Goal: Task Accomplishment & Management: Manage account settings

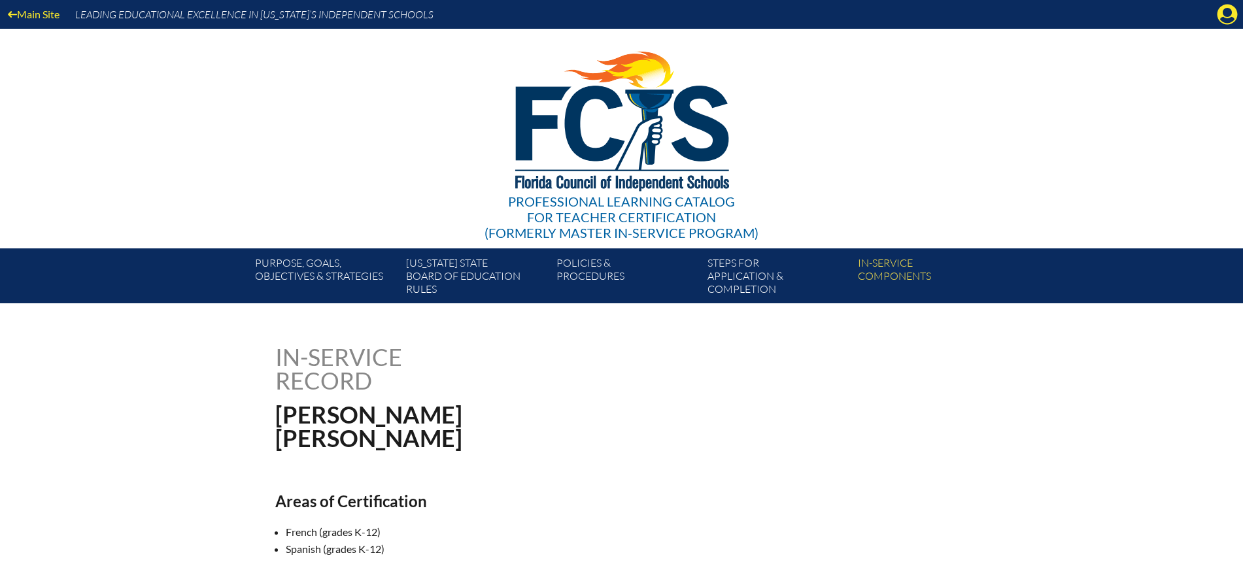
scroll to position [327, 0]
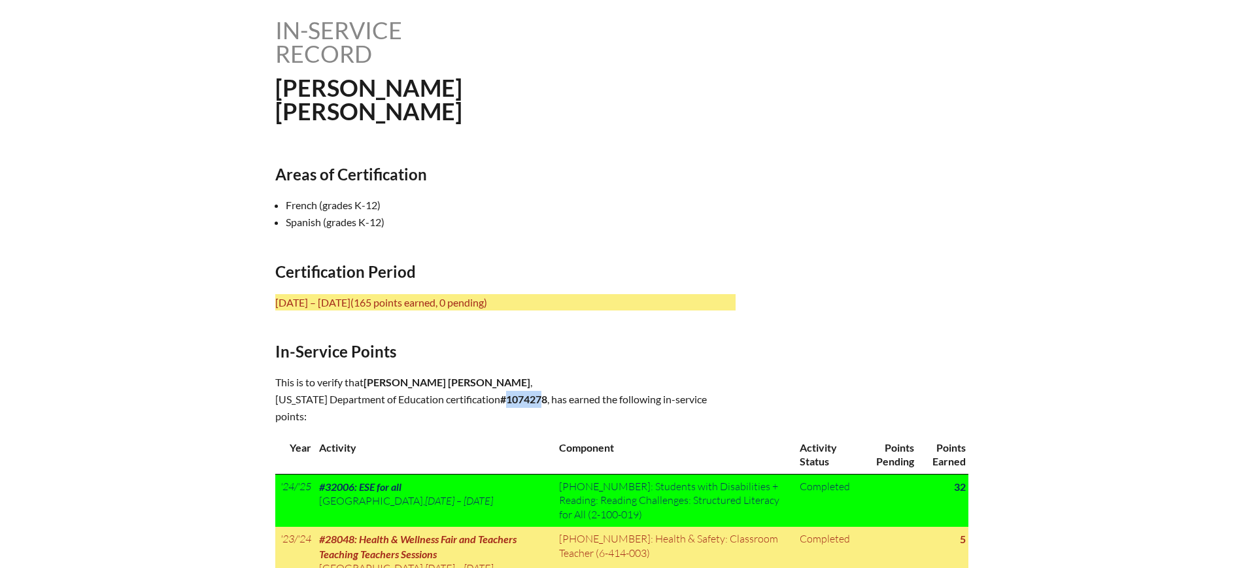
click at [525, 399] on b "#1074278" at bounding box center [523, 399] width 47 height 12
drag, startPoint x: 533, startPoint y: 394, endPoint x: 491, endPoint y: 400, distance: 42.9
click at [491, 400] on p "This is to verify that Sarai Inmaculada Gutierrez-Rodriguez , Florida Departmen…" at bounding box center [505, 399] width 460 height 51
copy b "1074278"
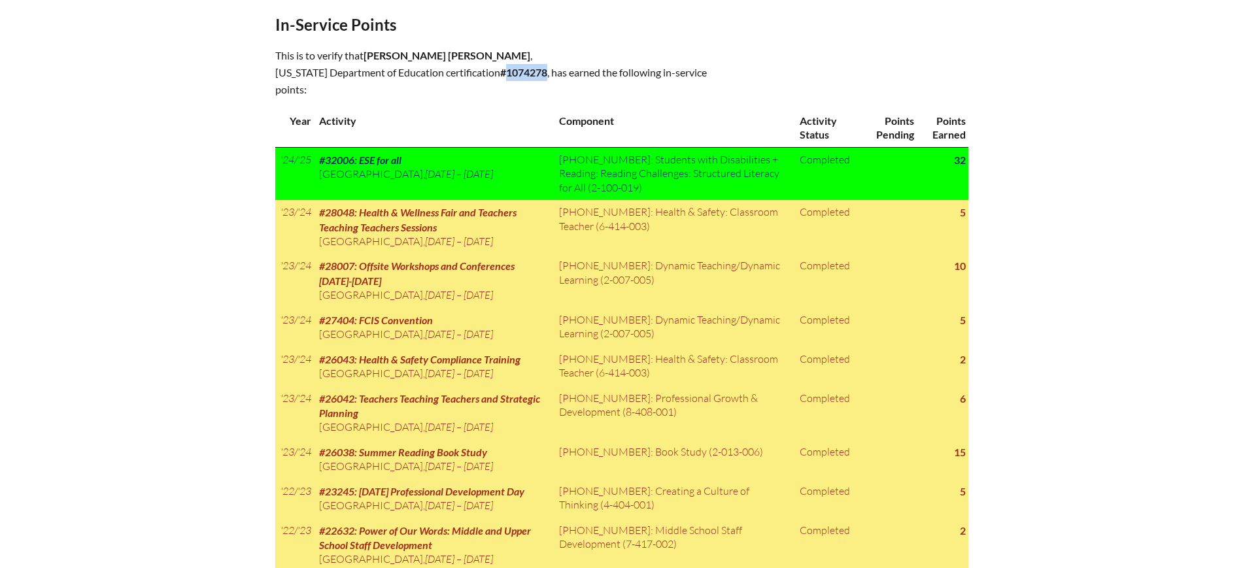
scroll to position [572, 0]
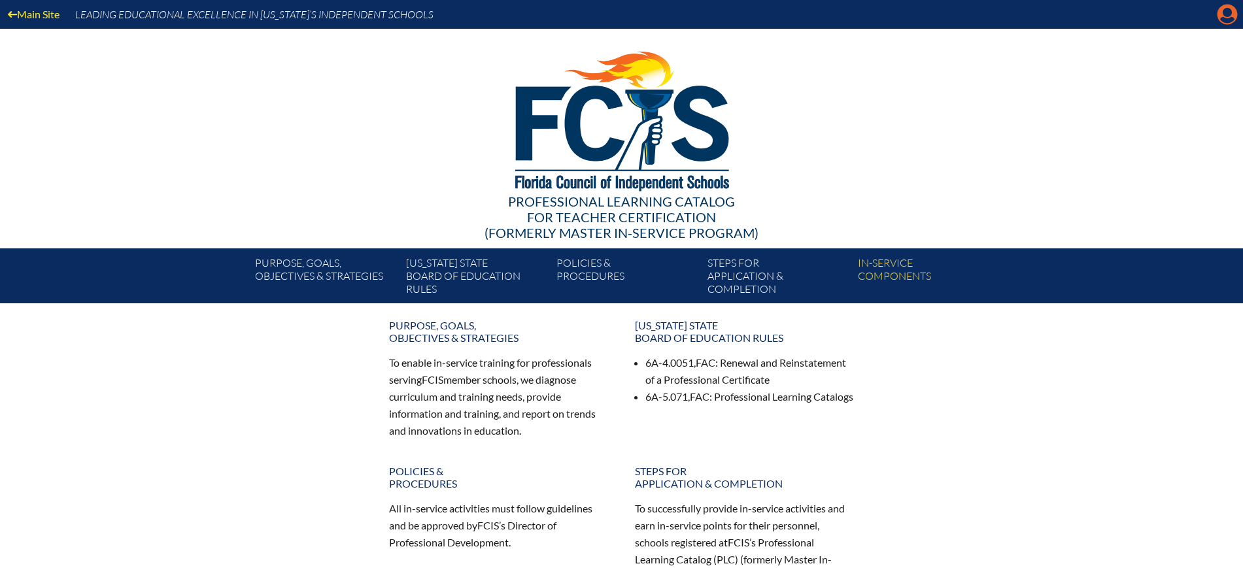
click at [1230, 11] on icon "Manage account" at bounding box center [1227, 14] width 21 height 21
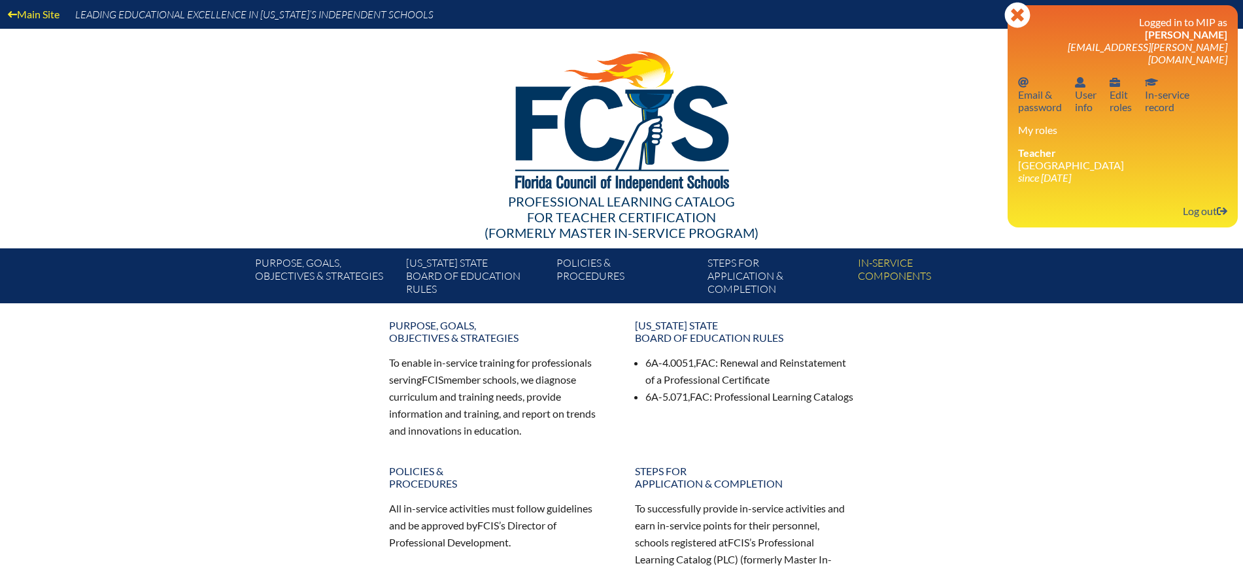
click at [1152, 56] on div "Logged in to MIP as Sarai Gutierrez-Rodriguez sarai.gutierrez-rodriguez@pinecre…" at bounding box center [1122, 116] width 209 height 201
drag, startPoint x: 1192, startPoint y: 202, endPoint x: 1188, endPoint y: 193, distance: 10.0
click at [1192, 202] on link "Log out Log out" at bounding box center [1205, 211] width 55 height 18
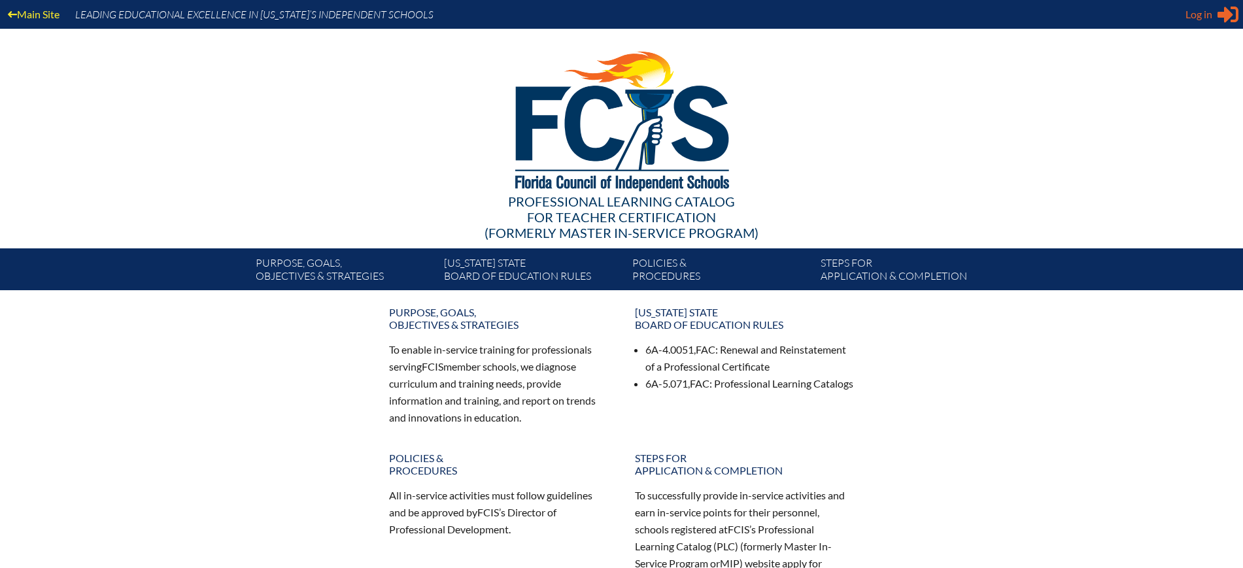
type input "[EMAIL_ADDRESS][DOMAIN_NAME]"
click at [1213, 14] on span "Log in" at bounding box center [1199, 15] width 27 height 16
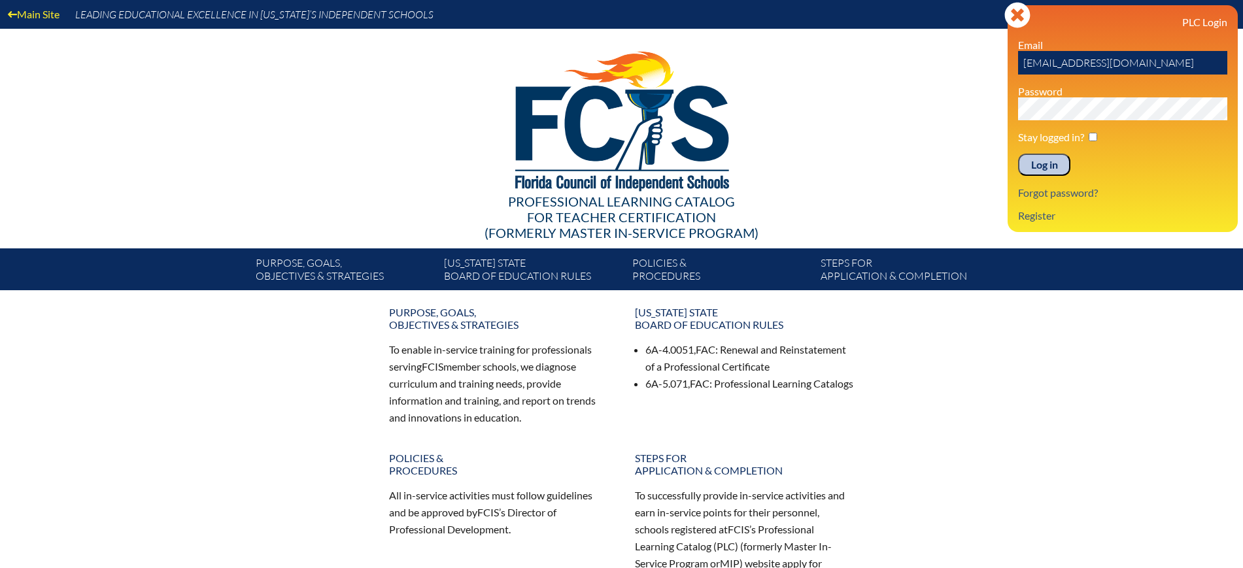
click at [1028, 164] on input "Log in" at bounding box center [1044, 165] width 52 height 22
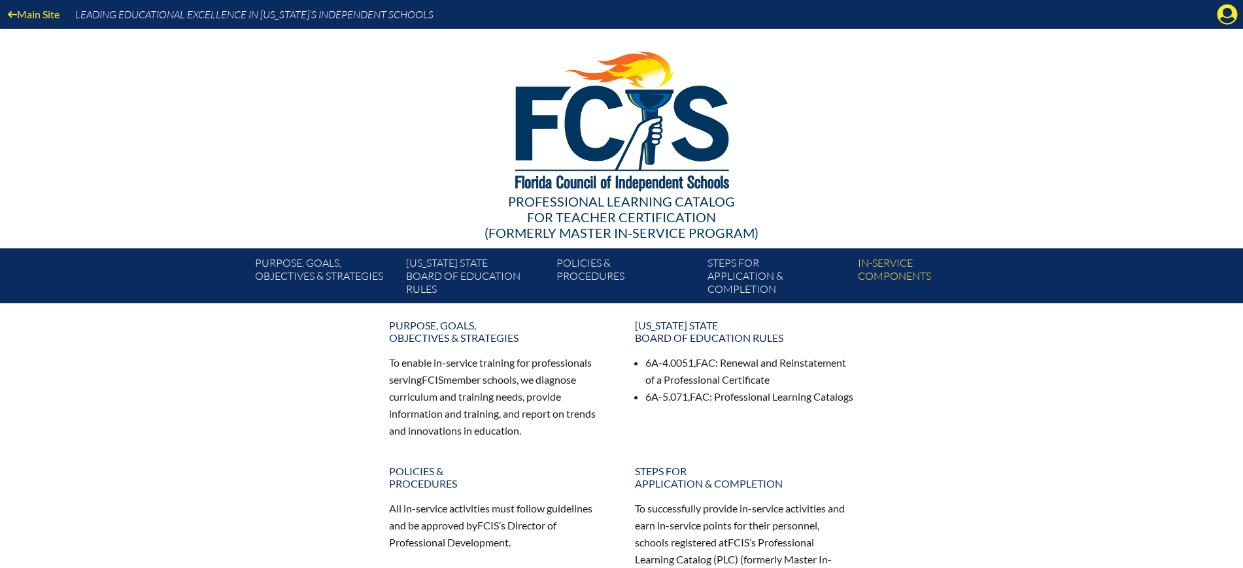
drag, startPoint x: 1230, startPoint y: 14, endPoint x: 1208, endPoint y: 31, distance: 28.4
click at [1229, 14] on icon "Manage Account" at bounding box center [1227, 14] width 21 height 21
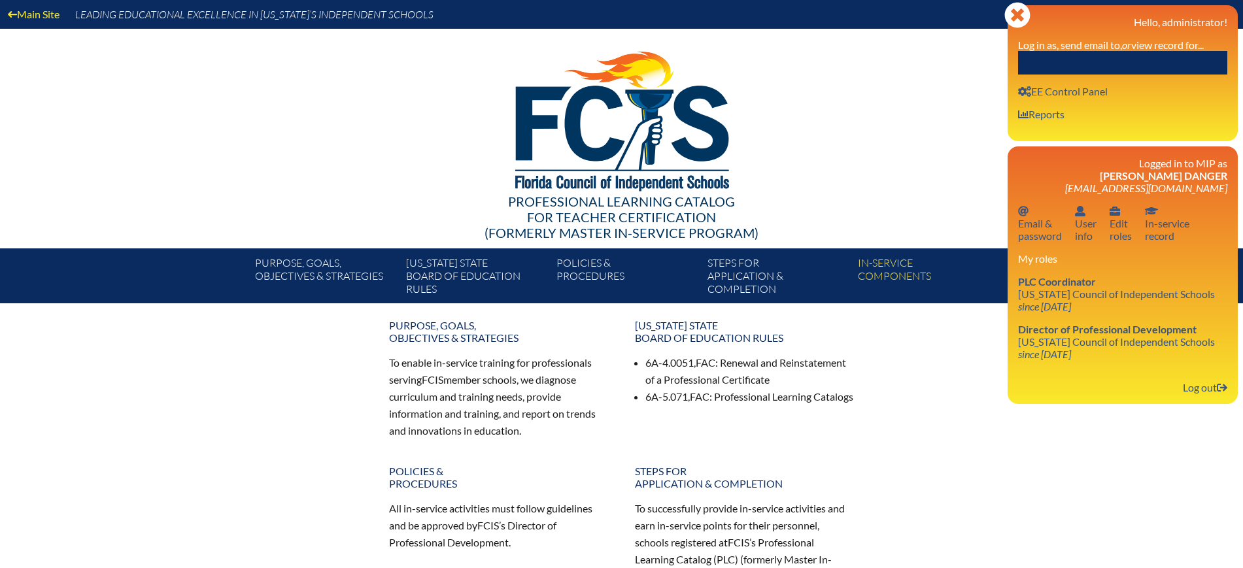
click at [1186, 43] on label "Log in as, send email to, or view record for..." at bounding box center [1111, 45] width 186 height 12
click at [1178, 58] on input "text" at bounding box center [1122, 63] width 209 height 24
paste input "Alexandra LaCasse"
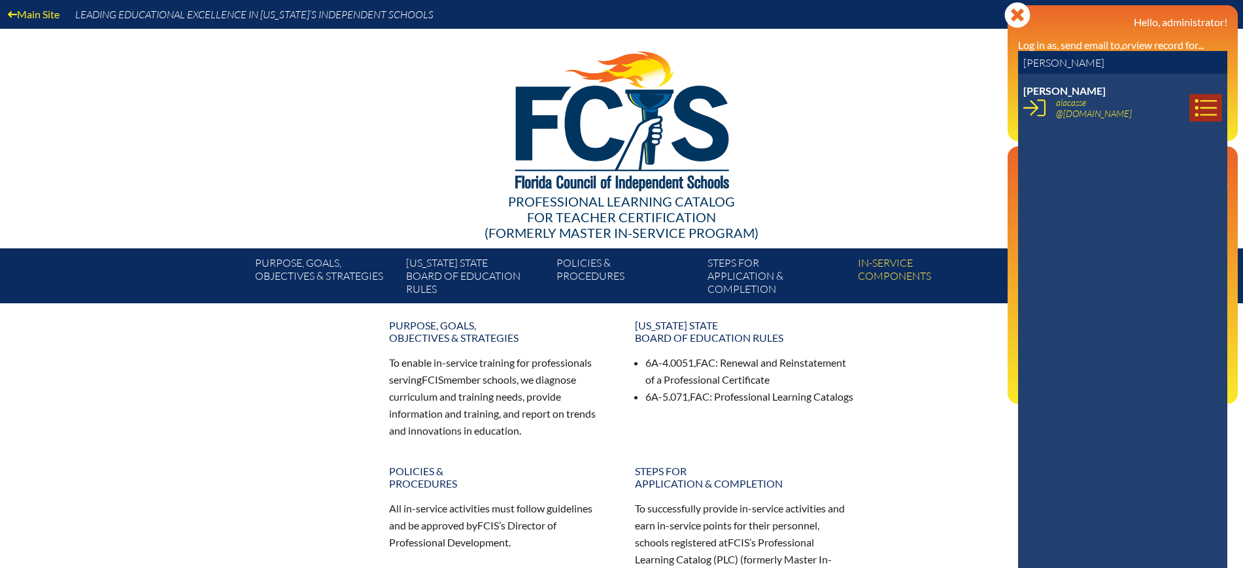
type input "Alexandra LaCasse"
drag, startPoint x: 1186, startPoint y: 112, endPoint x: 1188, endPoint y: 119, distance: 7.7
click at [1195, 112] on icon at bounding box center [1206, 108] width 22 height 22
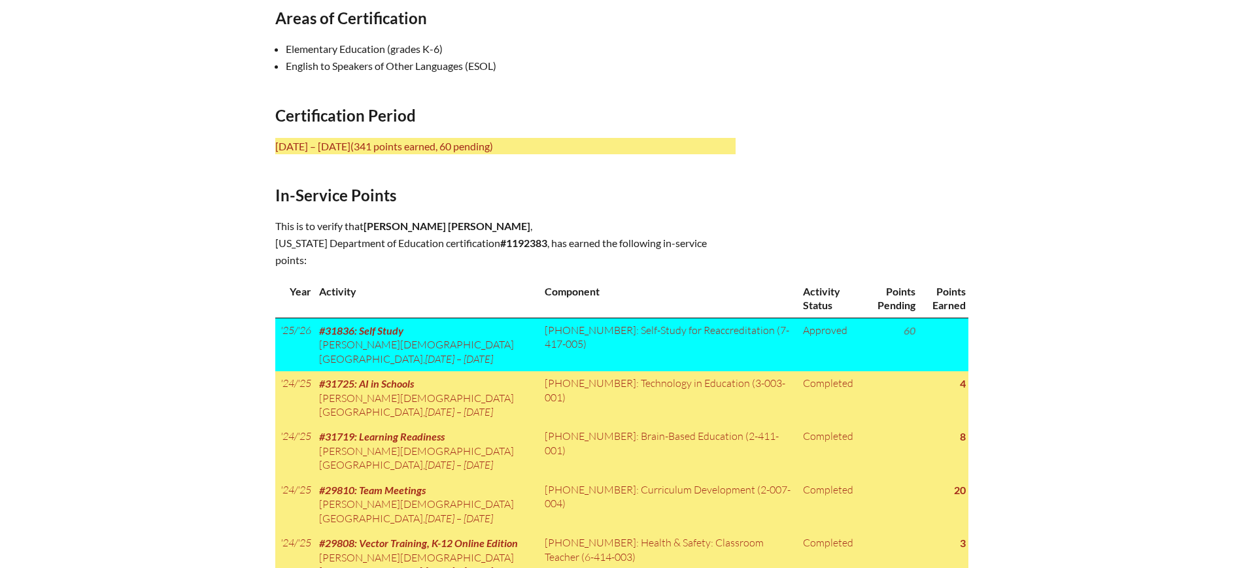
scroll to position [491, 0]
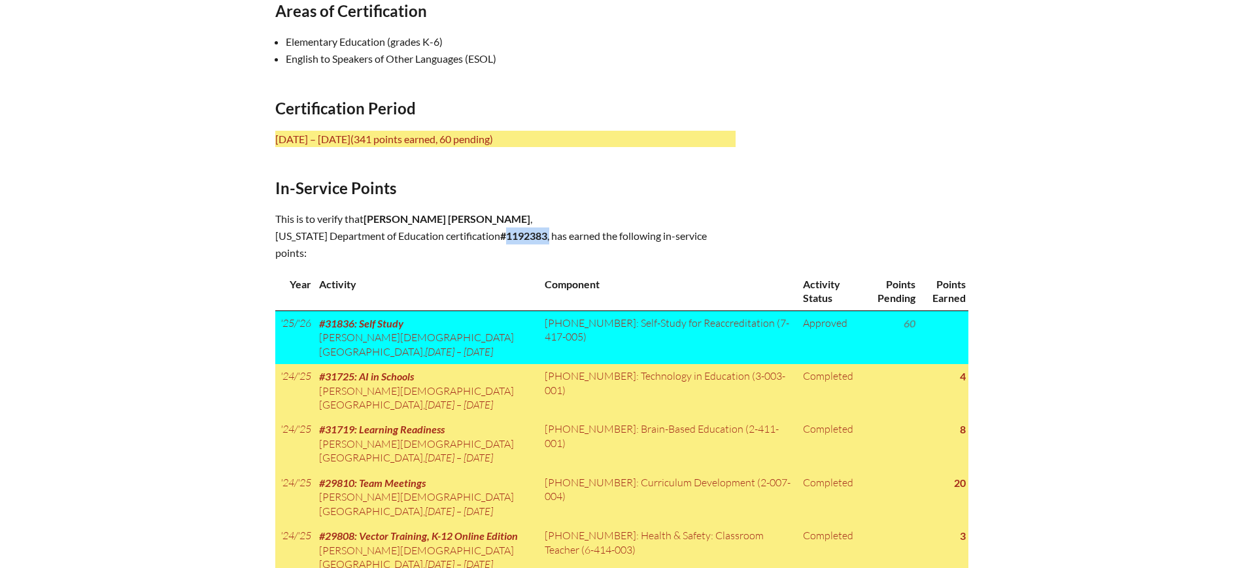
drag, startPoint x: 535, startPoint y: 238, endPoint x: 492, endPoint y: 239, distance: 43.2
click at [492, 239] on p "This is to verify that Alexandra Lauren LaCasse , Florida Department of Educati…" at bounding box center [505, 236] width 460 height 51
copy p "1192383 ,"
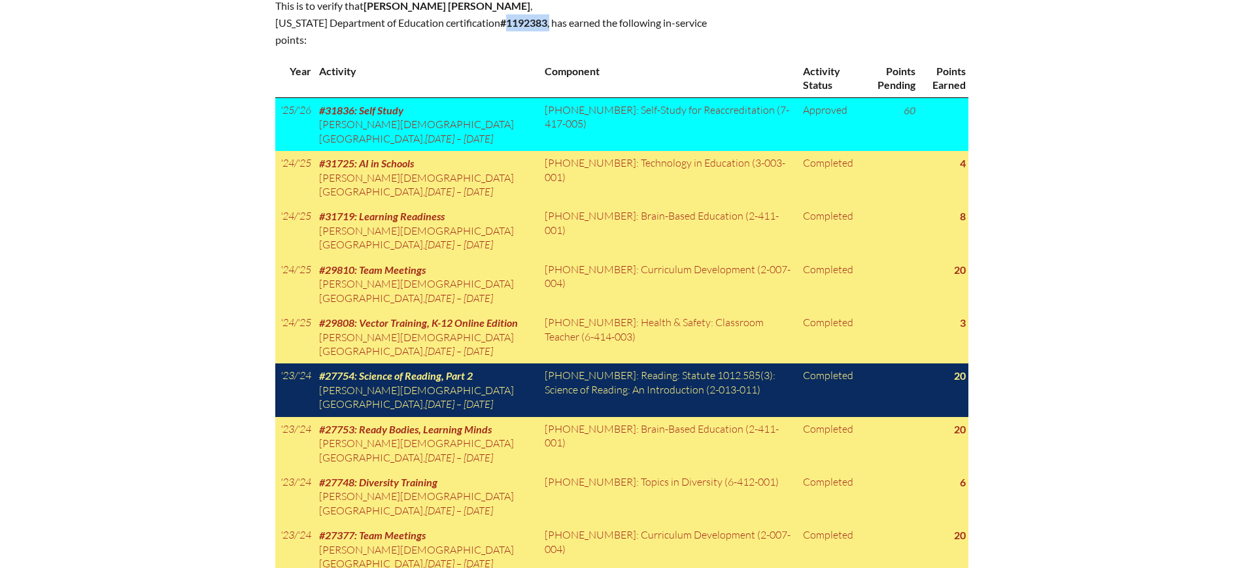
scroll to position [572, 0]
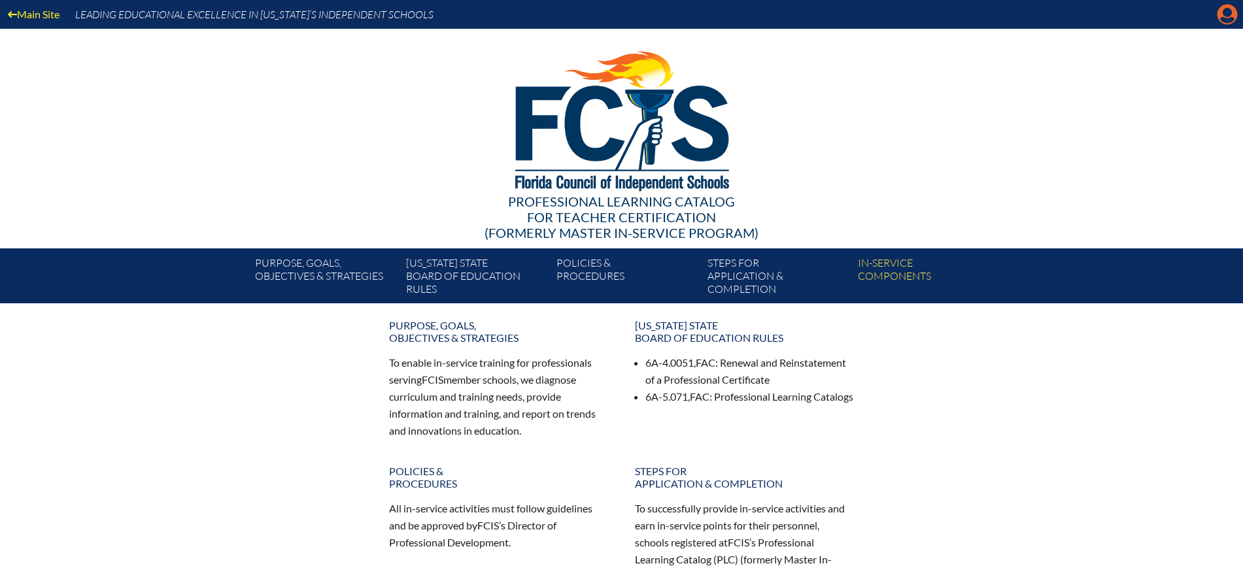
drag, startPoint x: 0, startPoint y: 0, endPoint x: 1220, endPoint y: 16, distance: 1219.9
click at [1222, 14] on icon at bounding box center [1228, 15] width 20 height 20
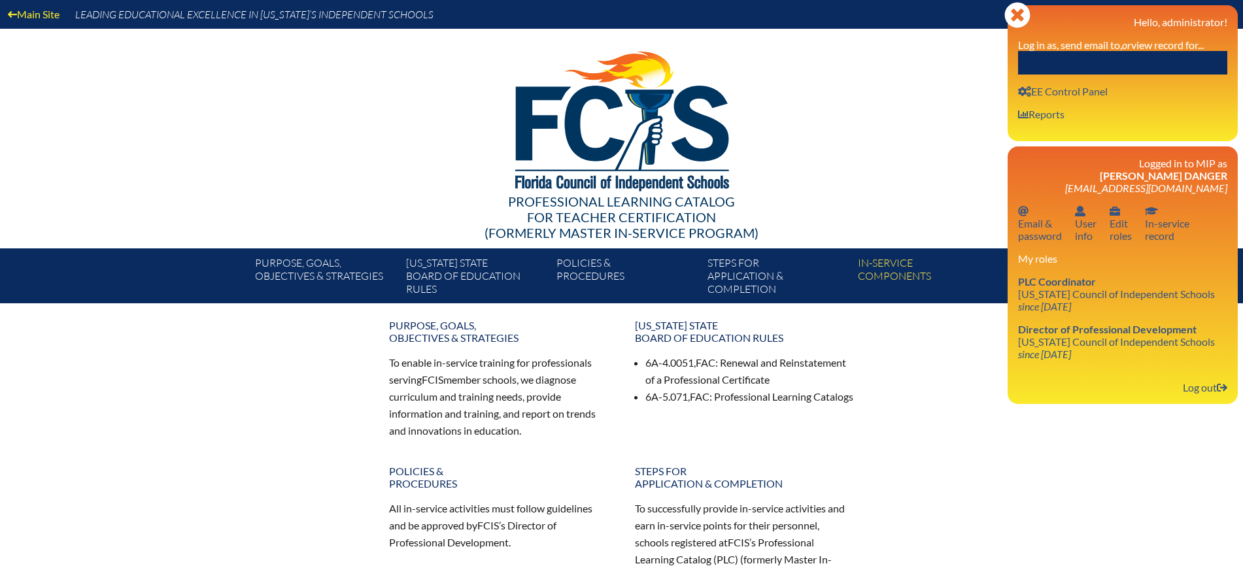
click at [1130, 71] on input "text" at bounding box center [1122, 63] width 209 height 24
paste input "Stephanie Baseman"
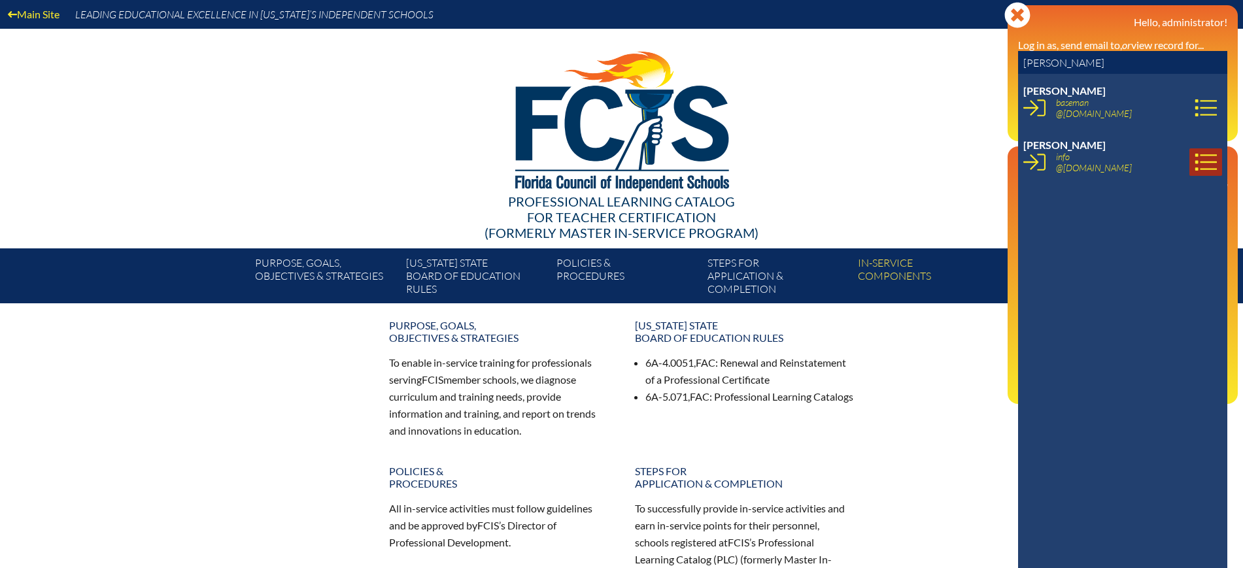
type input "Stephanie Baseman"
click at [1195, 158] on icon at bounding box center [1206, 162] width 22 height 22
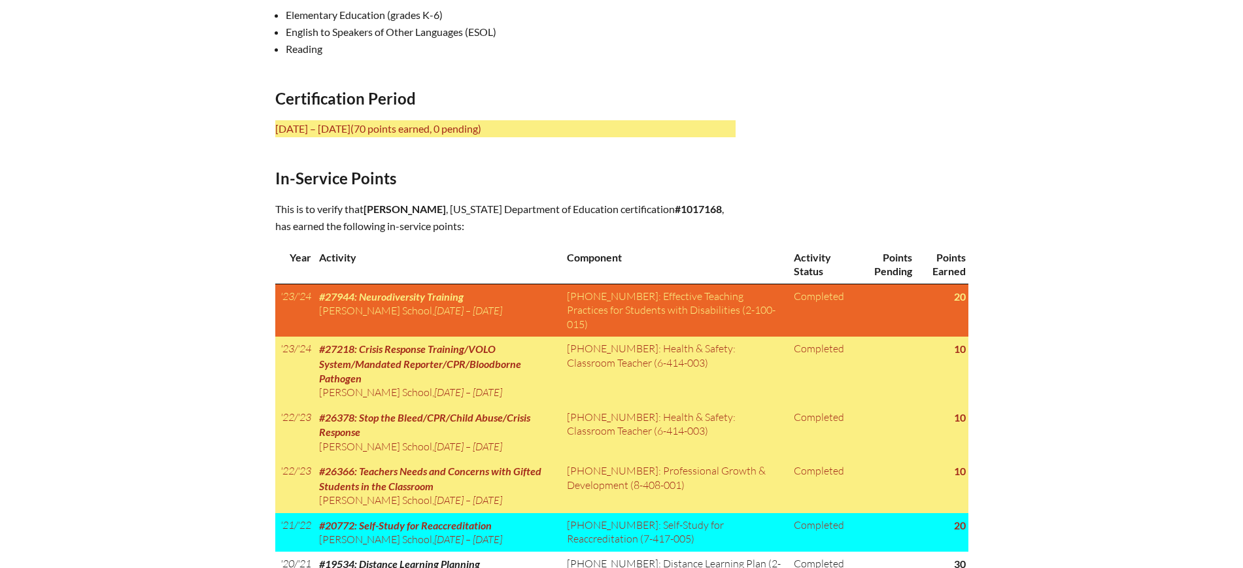
scroll to position [491, 0]
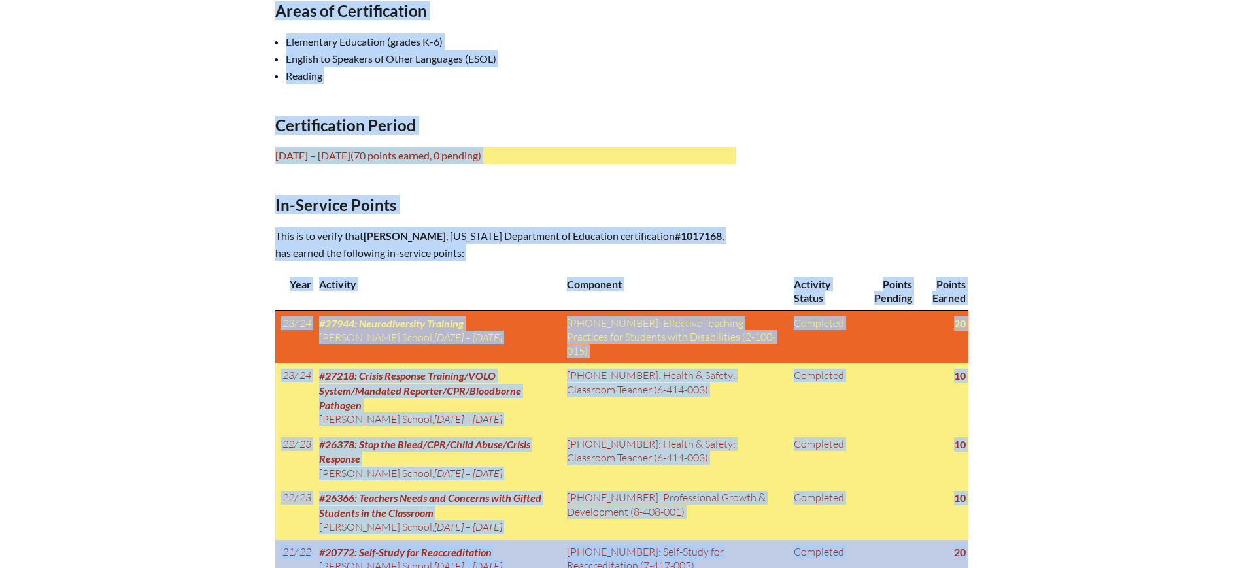
drag, startPoint x: 275, startPoint y: 6, endPoint x: 964, endPoint y: 514, distance: 856.5
click at [964, 514] on div "In-service record [PERSON_NAME] Areas of Certification Elementary Education (gr…" at bounding box center [621, 302] width 693 height 894
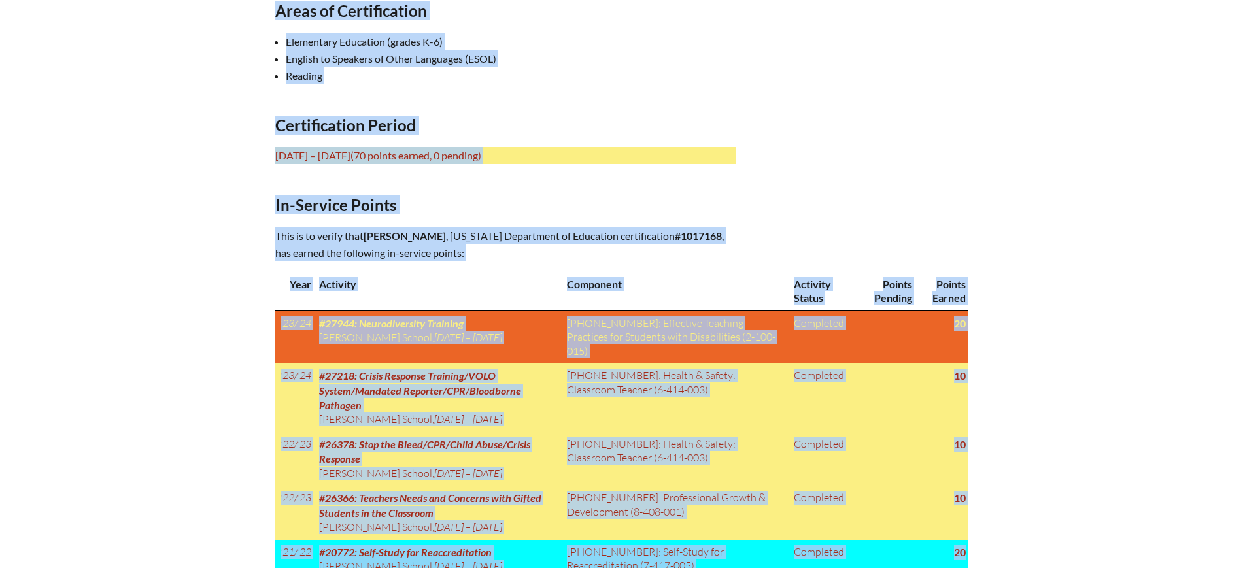
copy div "Lorem ip Dolorsitametc Adipiscing Elitseddo (eiusmo T-5) Incidid ut Laboreet do…"
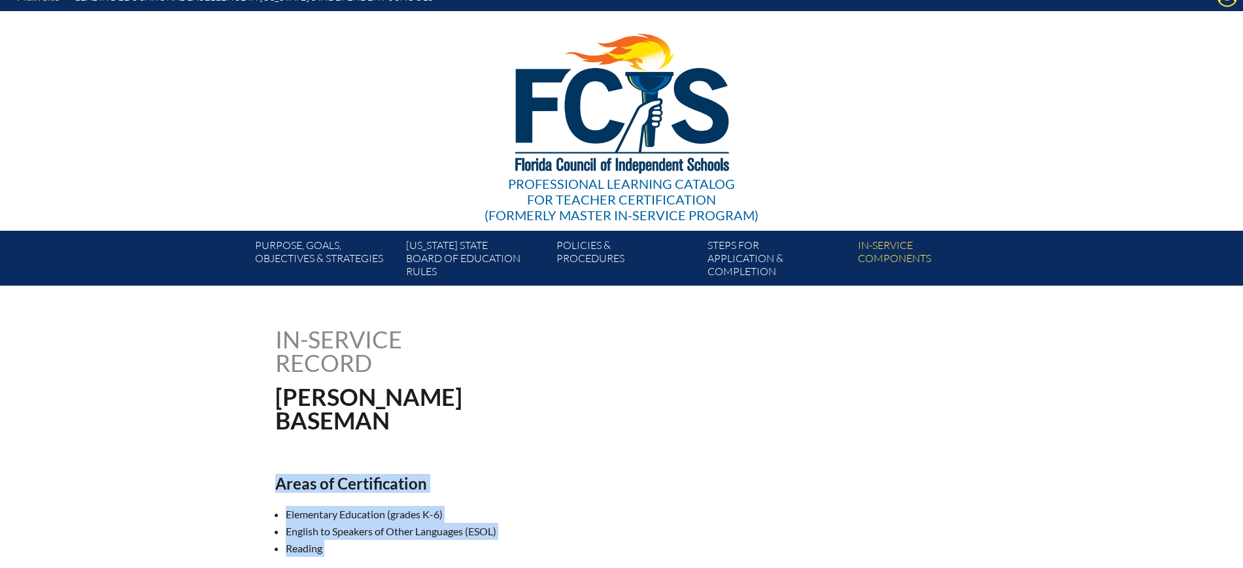
scroll to position [0, 0]
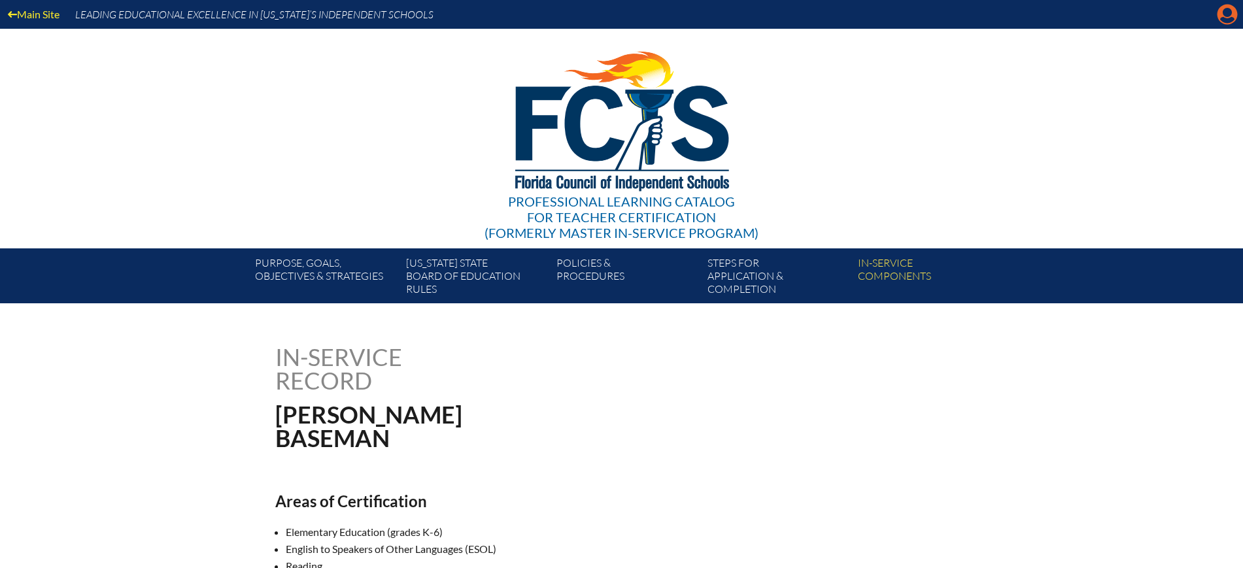
click at [1220, 18] on icon at bounding box center [1228, 15] width 20 height 20
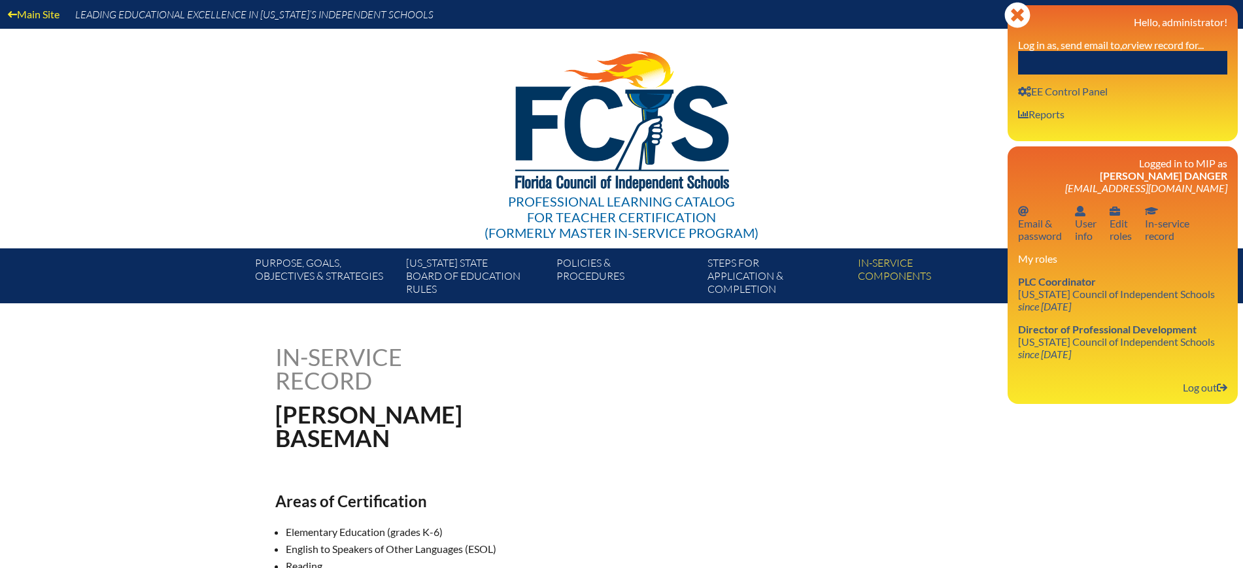
click at [1187, 66] on input "text" at bounding box center [1122, 63] width 209 height 24
paste input "Emily Kurz"
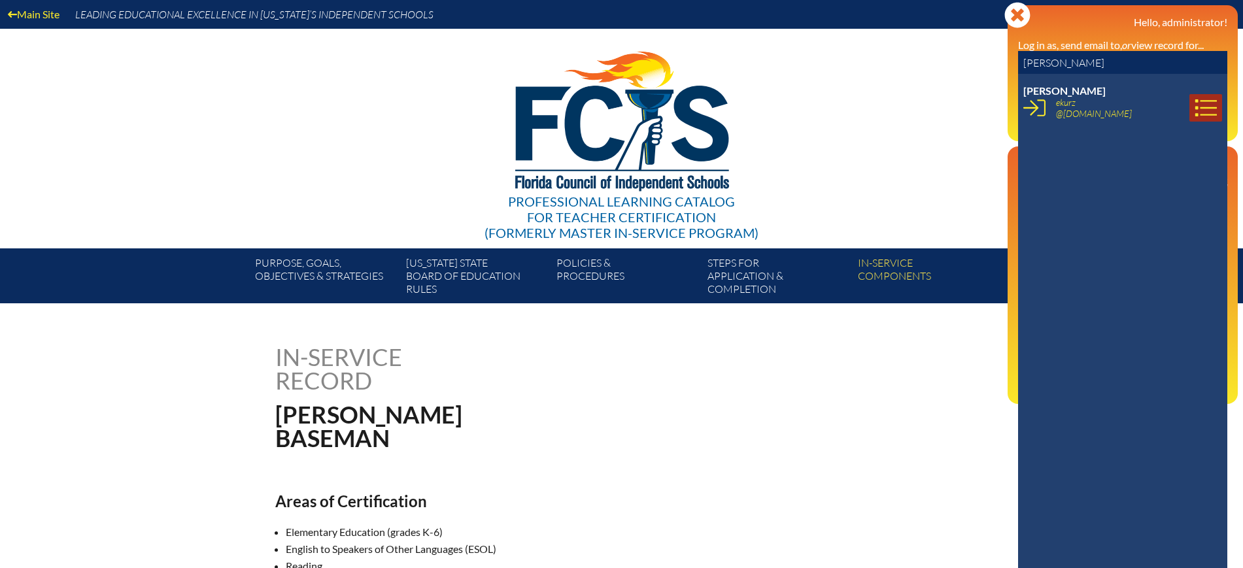
type input "Emily Kurz"
click at [1205, 103] on link at bounding box center [1206, 107] width 33 height 27
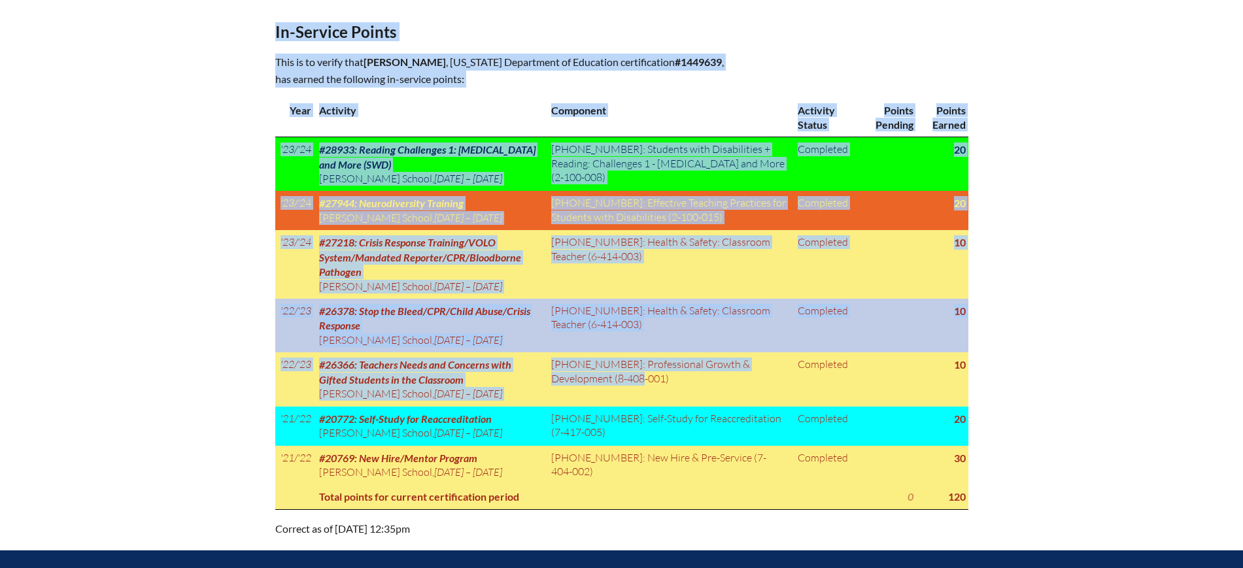
scroll to position [654, 0]
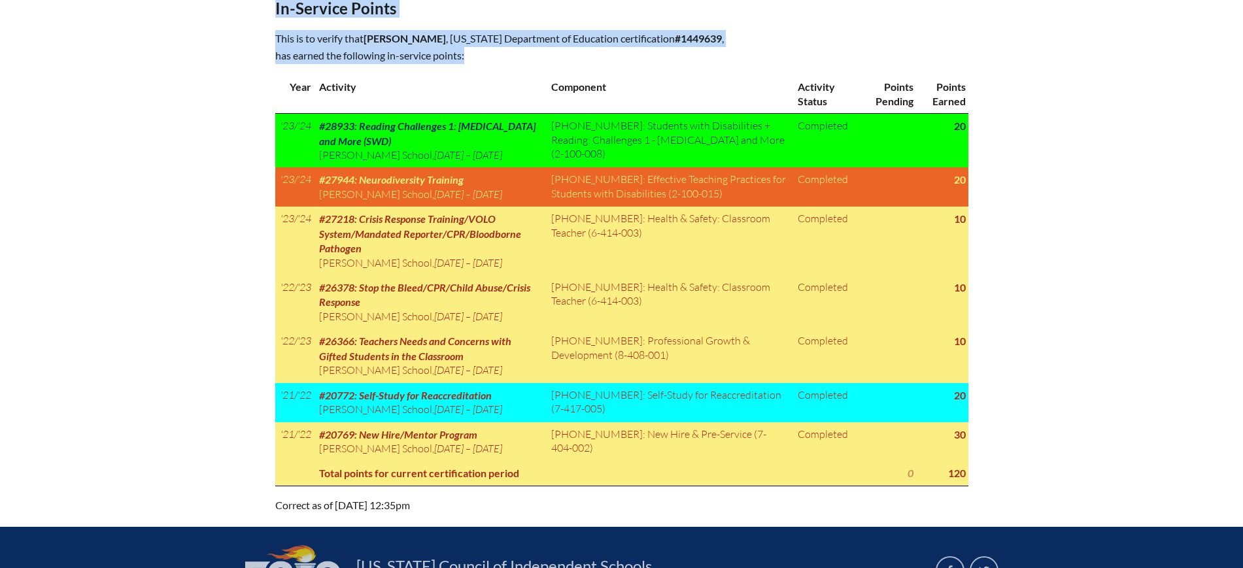
drag, startPoint x: 273, startPoint y: 171, endPoint x: 975, endPoint y: 473, distance: 764.1
click at [975, 473] on div "In-service record Emily Kurz Areas of Certification English (grades 6-12) Certi…" at bounding box center [621, 102] width 735 height 823
copy div "Areas of Certification English (grades 6-12) Certification Period July 1, 2021 …"
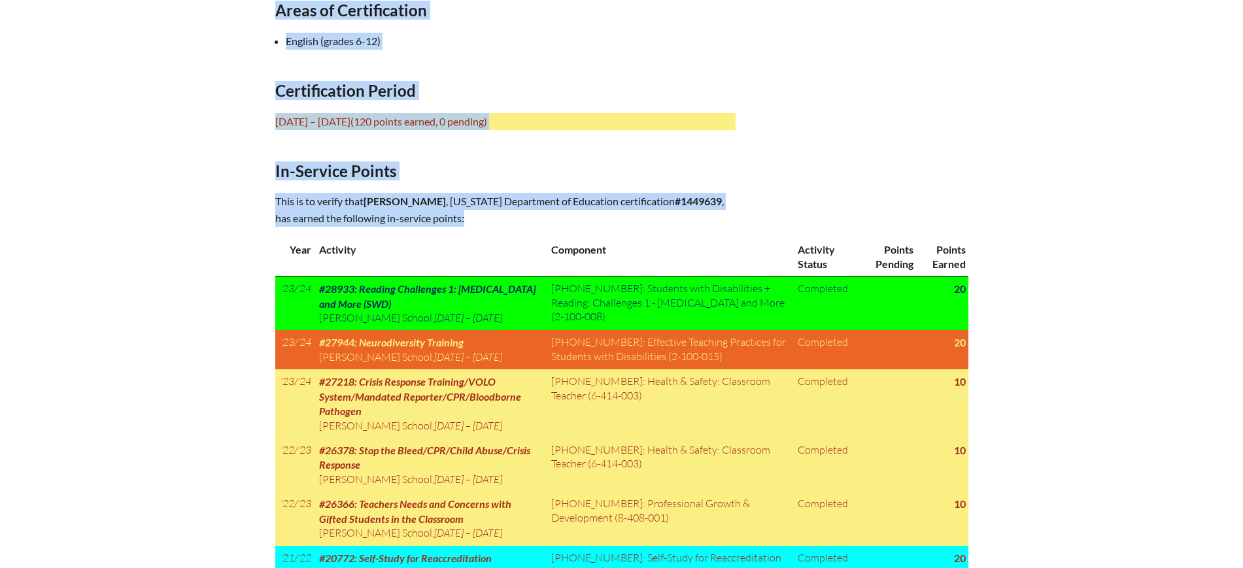
scroll to position [491, 0]
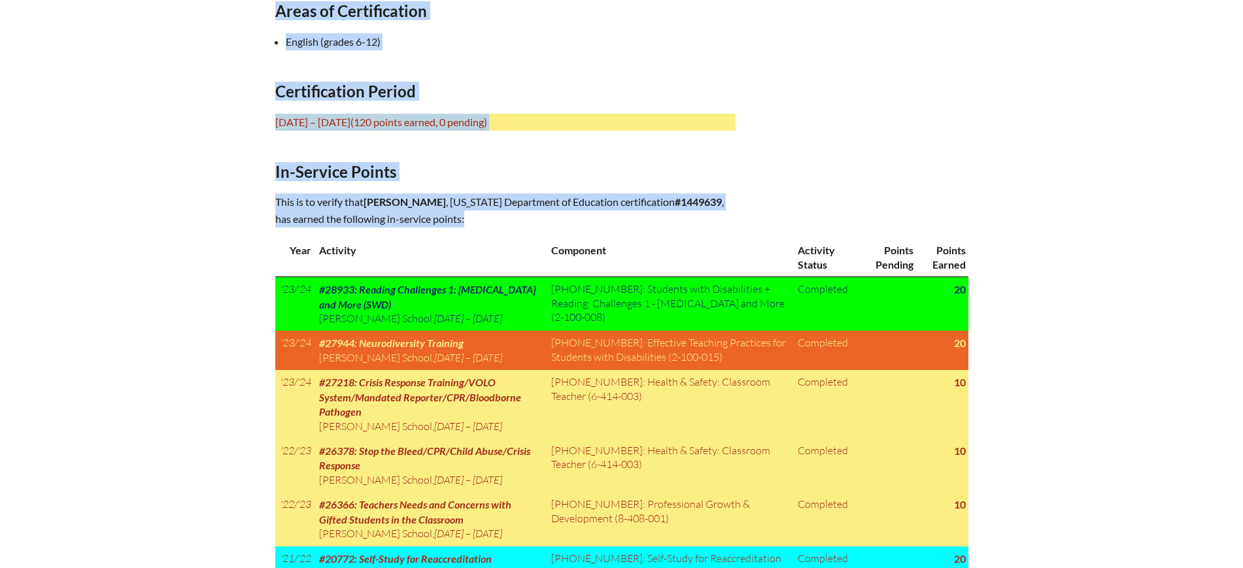
click at [421, 169] on h2 "In-Service Points" at bounding box center [505, 171] width 460 height 19
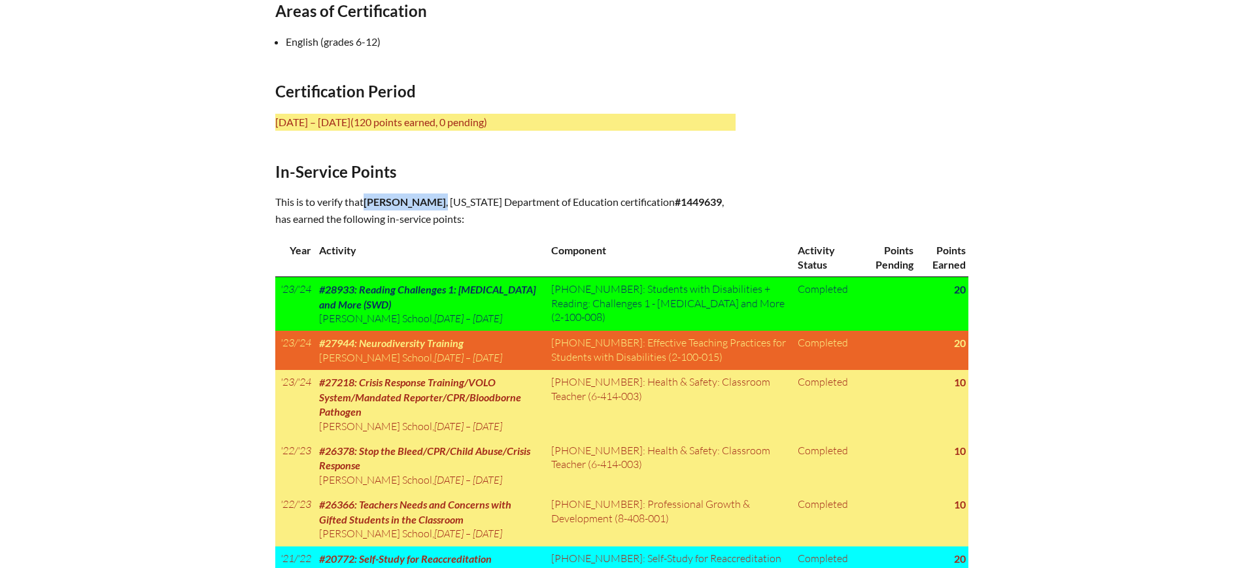
drag, startPoint x: 428, startPoint y: 198, endPoint x: 367, endPoint y: 204, distance: 61.8
click at [367, 204] on p "This is to verify that Emily Kurz , Florida Department of Education certificati…" at bounding box center [505, 211] width 460 height 34
copy p "Emily Kurz ,"
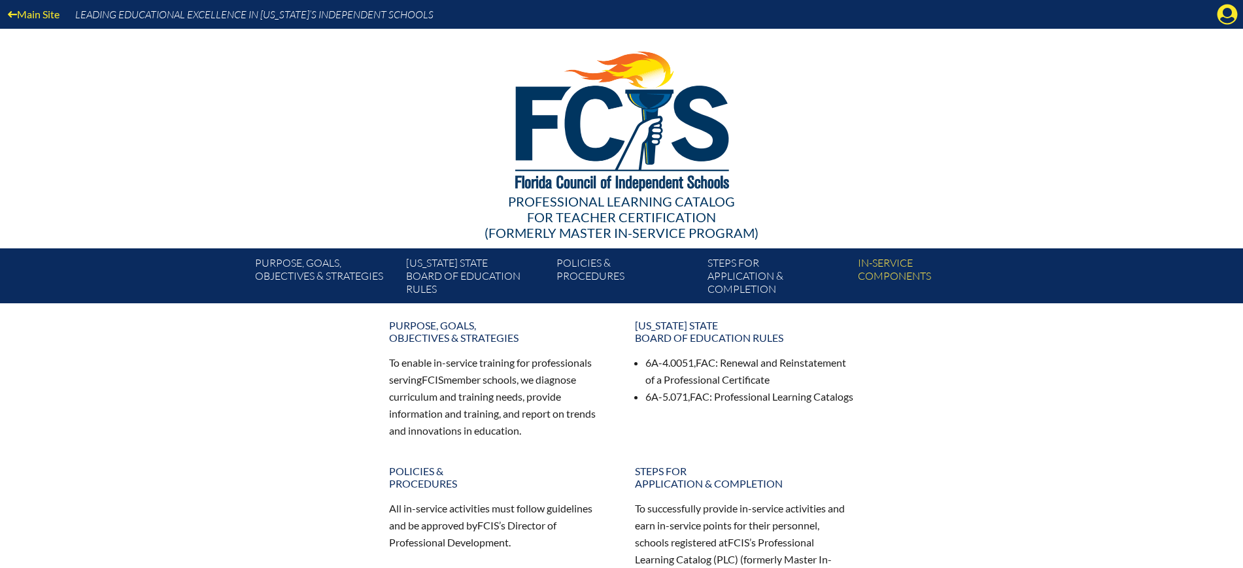
click at [1220, 18] on icon at bounding box center [1228, 15] width 20 height 20
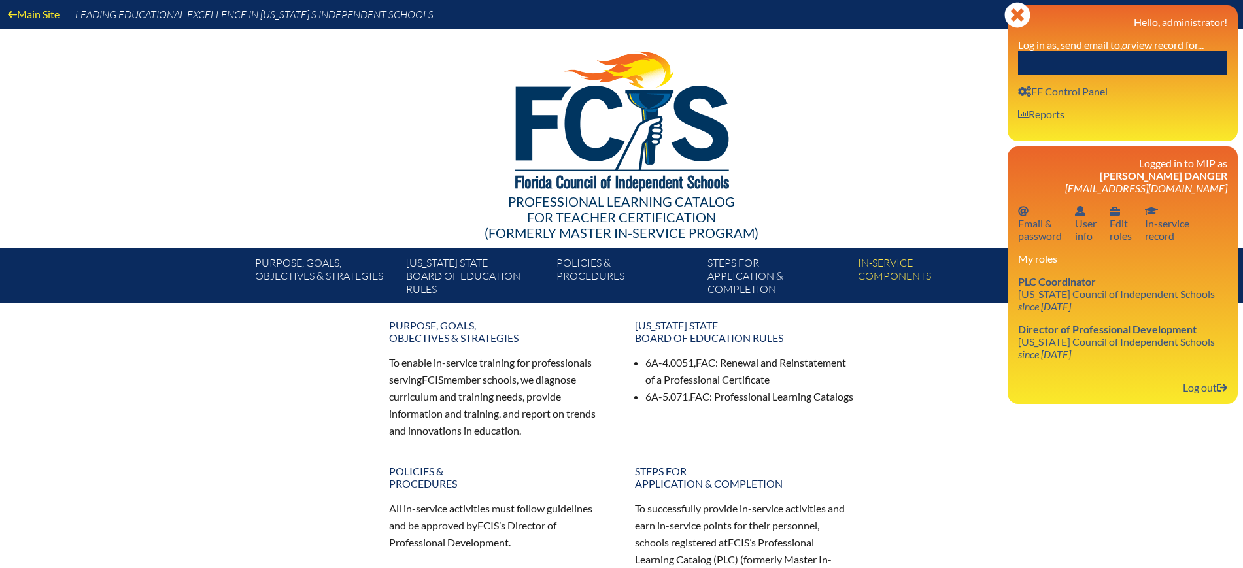
click at [1165, 67] on input "text" at bounding box center [1122, 63] width 209 height 24
paste input "[PERSON_NAME]"
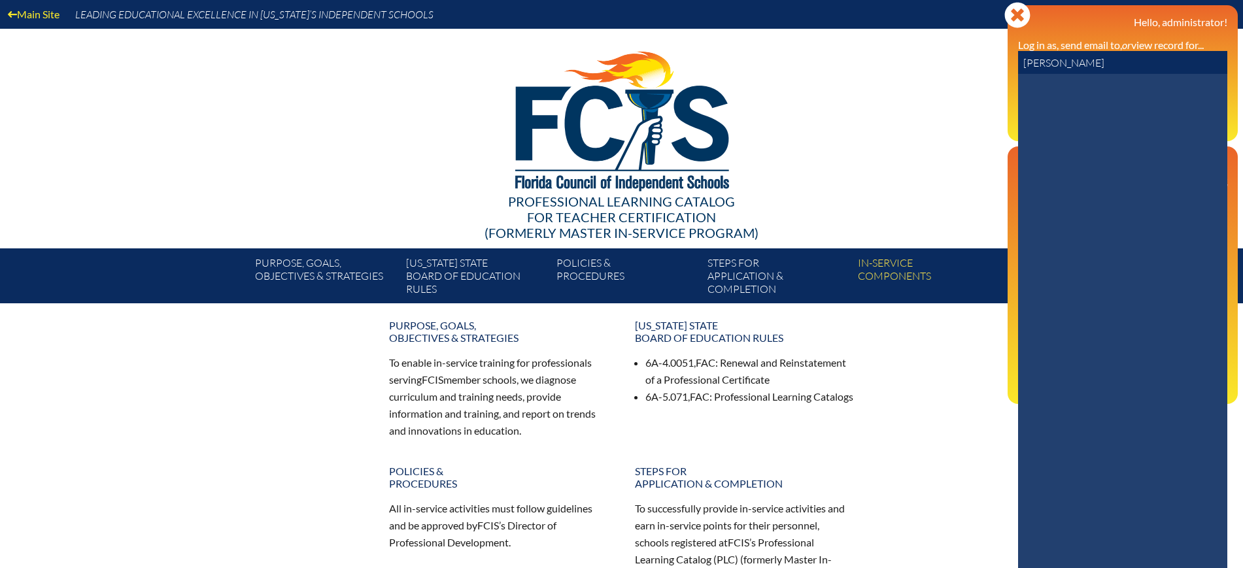
drag, startPoint x: 1062, startPoint y: 63, endPoint x: 963, endPoint y: 63, distance: 98.8
click at [963, 63] on div "Main Site Leading Educational Excellence in [US_STATE]’s Independent Schools Pr…" at bounding box center [621, 151] width 1243 height 303
type input "Fortuna"
click at [1045, 112] on icon at bounding box center [1035, 107] width 22 height 17
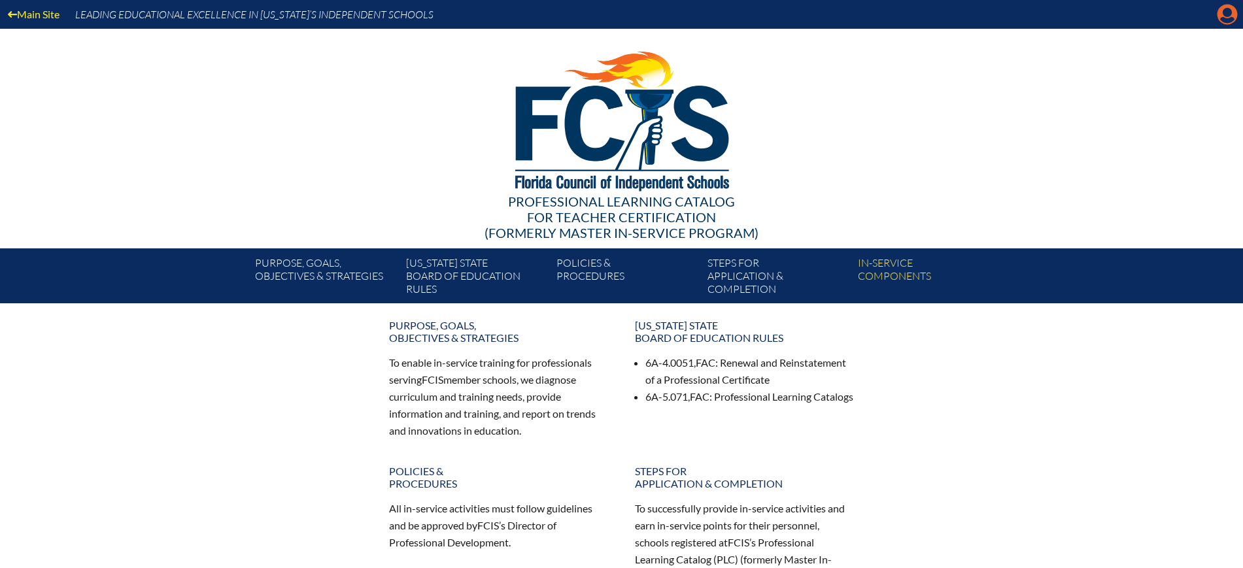
click at [1228, 13] on icon "Manage account" at bounding box center [1227, 14] width 21 height 21
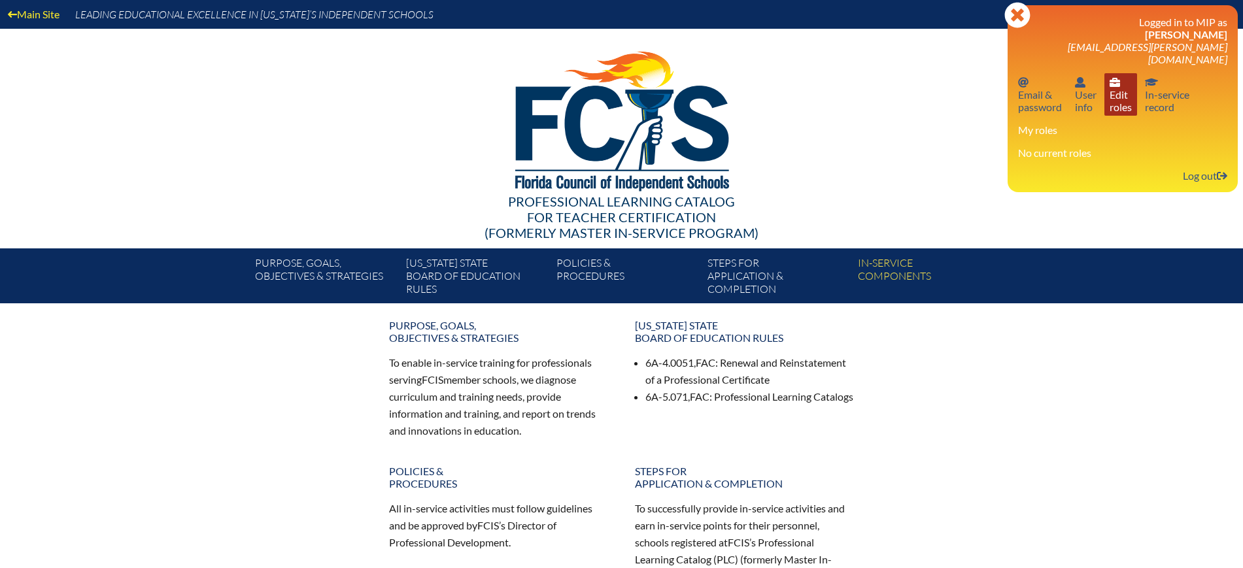
click at [1115, 93] on link "User info Edit roles" at bounding box center [1121, 94] width 33 height 43
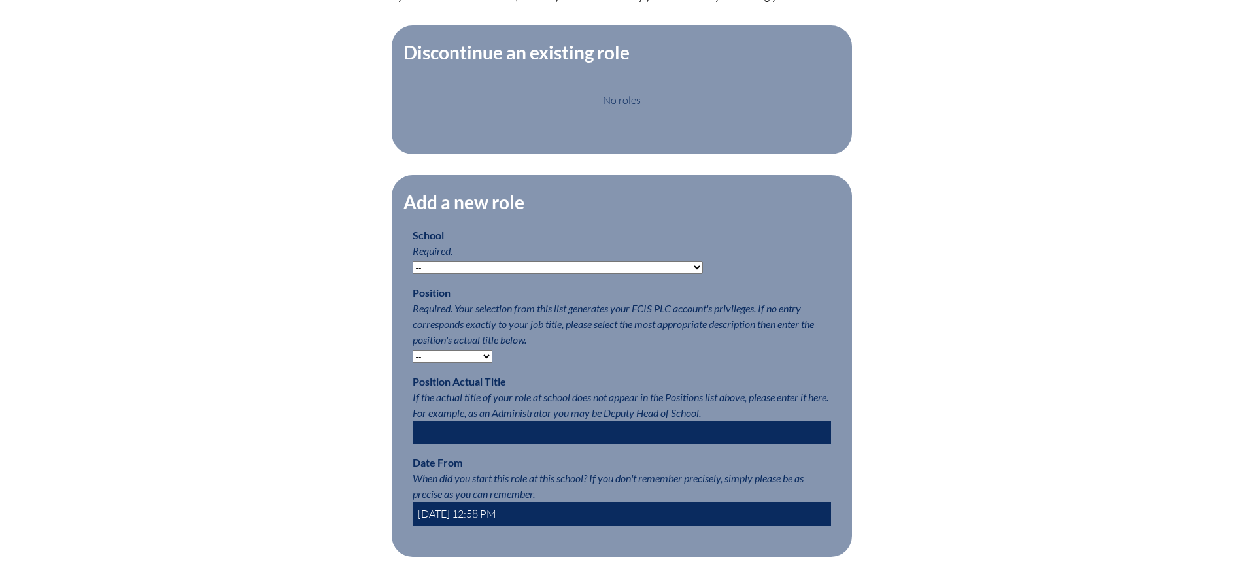
scroll to position [572, 0]
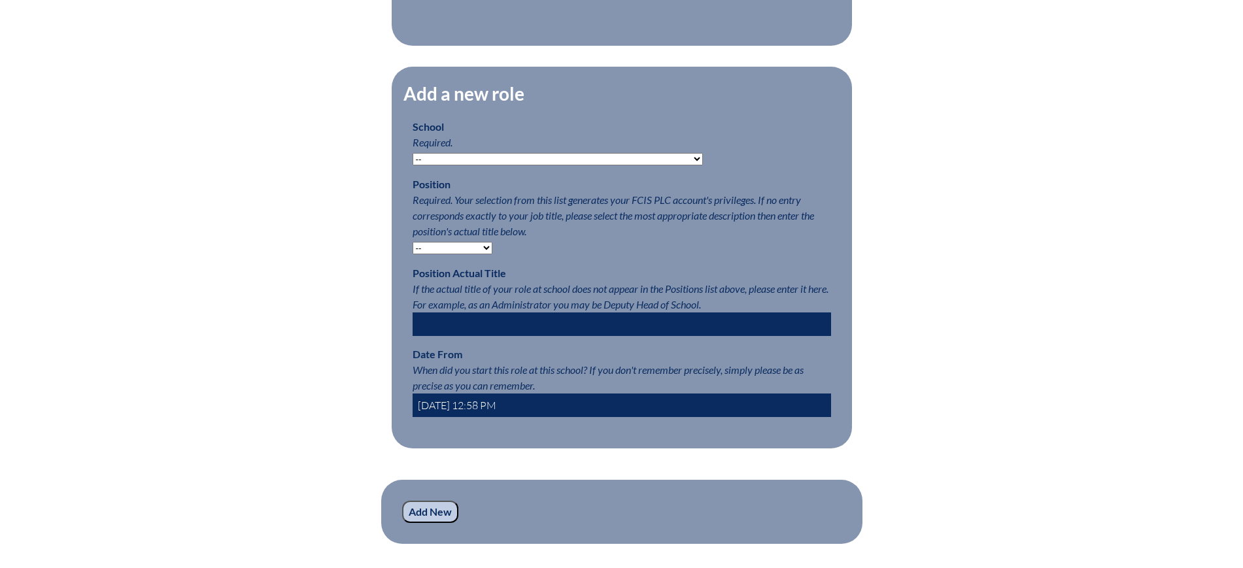
click at [585, 165] on select "-- [MEDICAL_DATA] Inspired Academy Academy at [GEOGRAPHIC_DATA] Academy at the …" at bounding box center [558, 159] width 290 height 12
select select "20264"
click at [413, 163] on select "-- [MEDICAL_DATA] Inspired Academy Academy at [GEOGRAPHIC_DATA] Academy at the …" at bounding box center [558, 159] width 290 height 12
click at [475, 254] on select "-- Teacher PLC Coordinator Head of School Administrator" at bounding box center [453, 248] width 80 height 12
select select "15563"
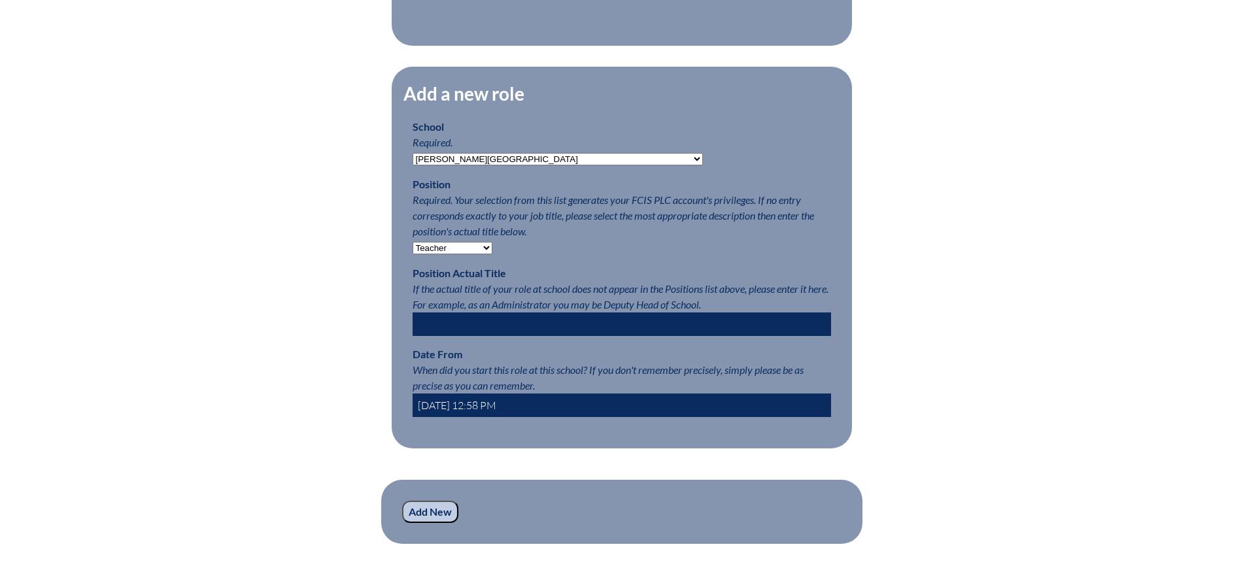
click at [413, 252] on select "-- Teacher PLC Coordinator Head of School Administrator" at bounding box center [453, 248] width 80 height 12
click at [436, 417] on input "[DATE] 12:58 PM" at bounding box center [622, 406] width 419 height 24
type input "2024-08-22 12:58 PM"
click at [440, 523] on input "Add New" at bounding box center [430, 512] width 56 height 22
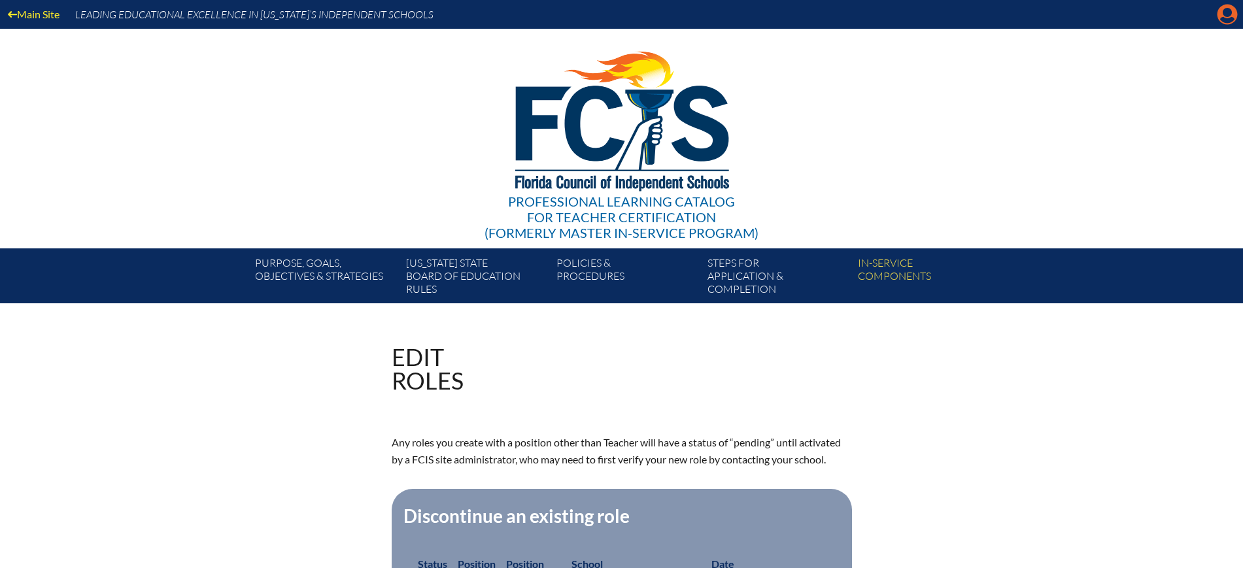
click at [1223, 10] on icon at bounding box center [1228, 15] width 20 height 20
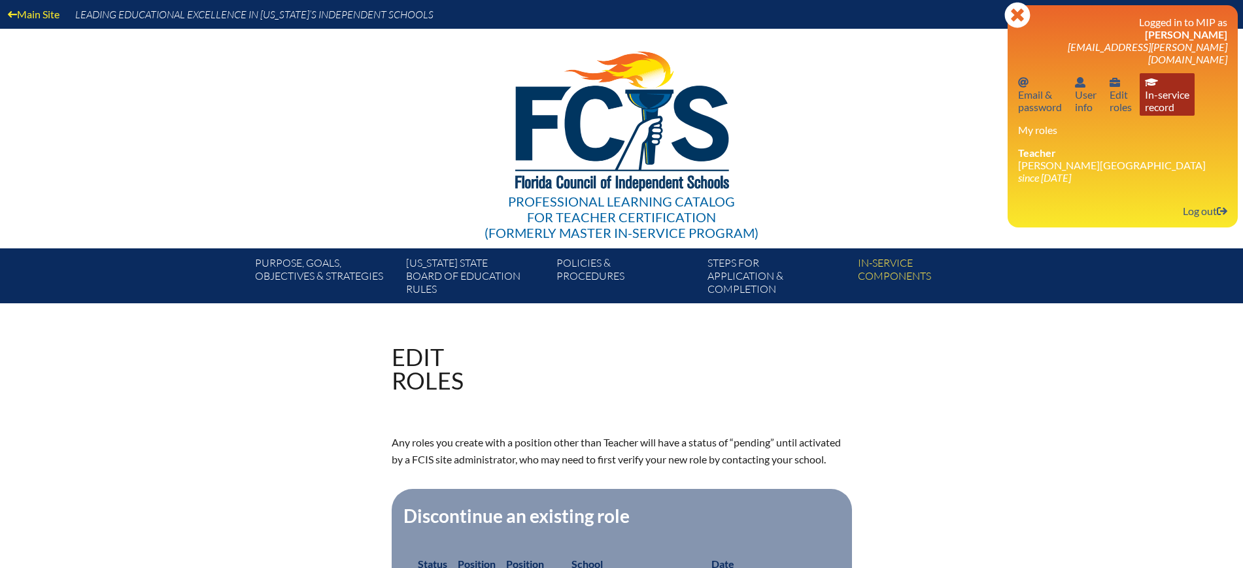
click at [1166, 90] on link "In-service record In-service record" at bounding box center [1167, 94] width 55 height 43
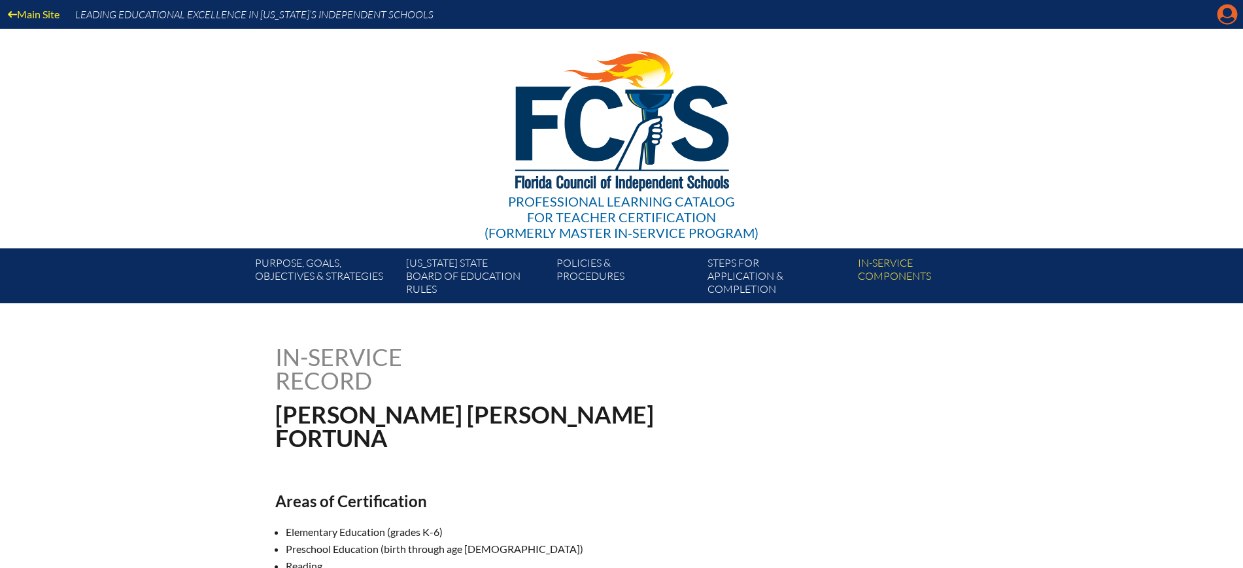
click at [1234, 23] on icon "Manage account" at bounding box center [1227, 14] width 21 height 21
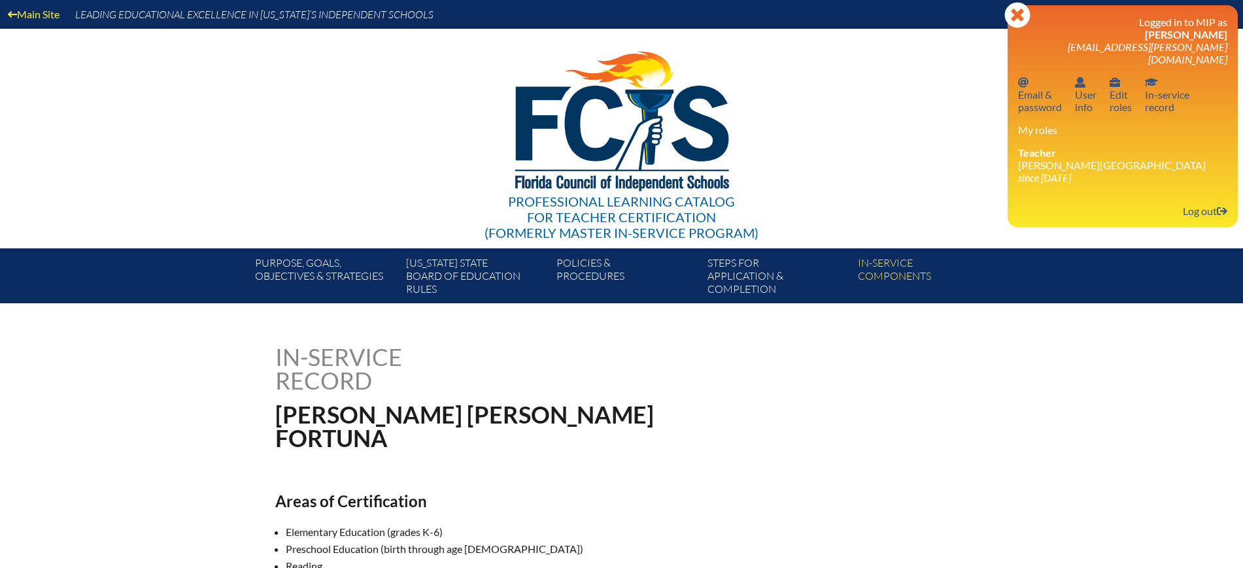
click at [1201, 207] on div "Close Manage account Logged in to MIP as Danielle Fortuna fortunad@bolles.org E…" at bounding box center [1123, 116] width 230 height 222
click at [1200, 202] on link "Log out Log out" at bounding box center [1205, 211] width 55 height 18
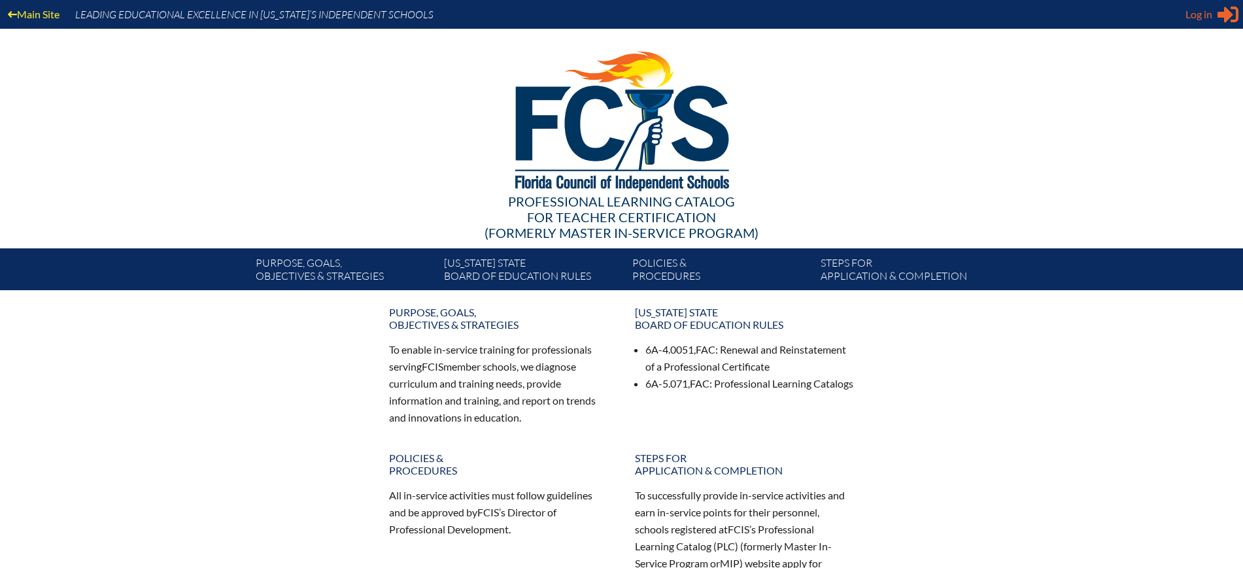
type input "kdanger@fcis.org"
click at [1202, 13] on span "Log in" at bounding box center [1199, 15] width 27 height 16
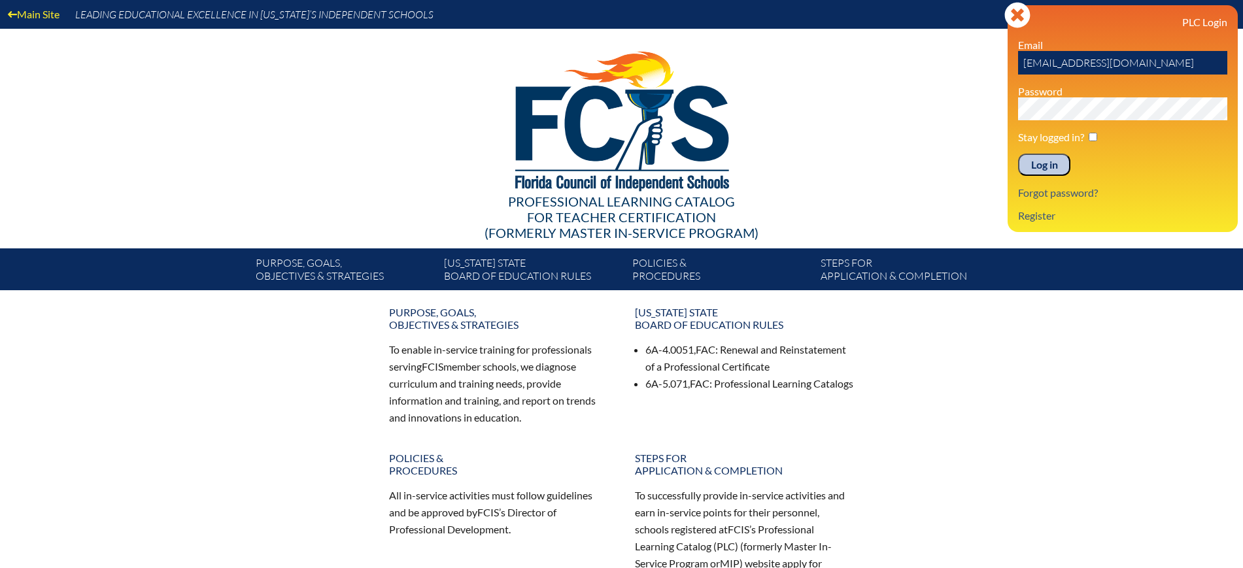
click at [1055, 162] on input "Log in" at bounding box center [1044, 165] width 52 height 22
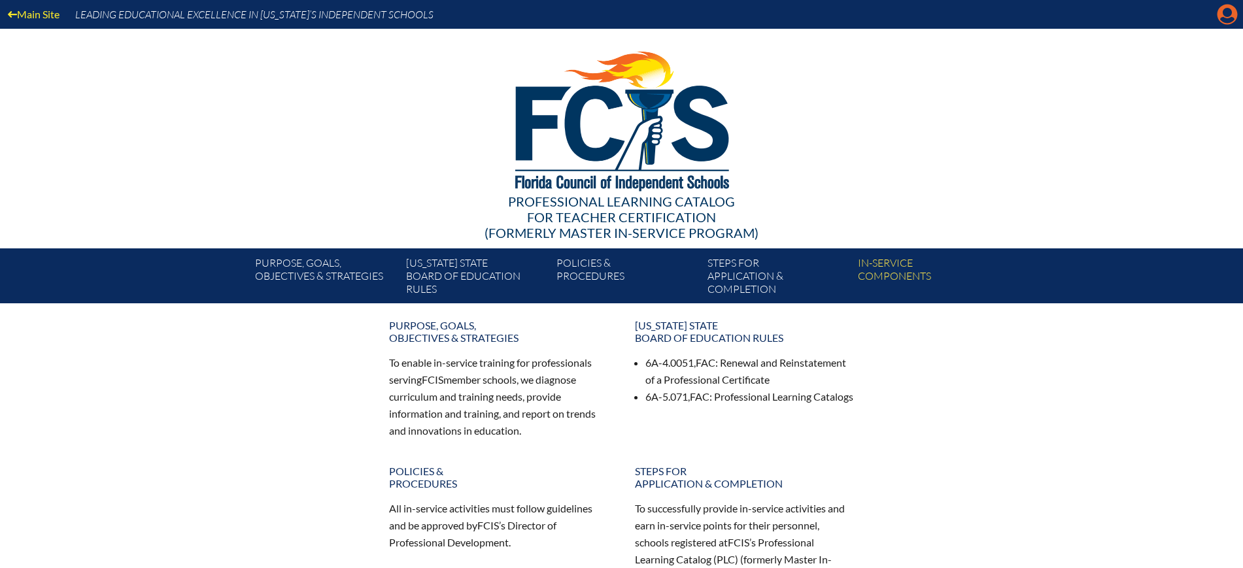
click at [1233, 15] on icon at bounding box center [1228, 15] width 20 height 20
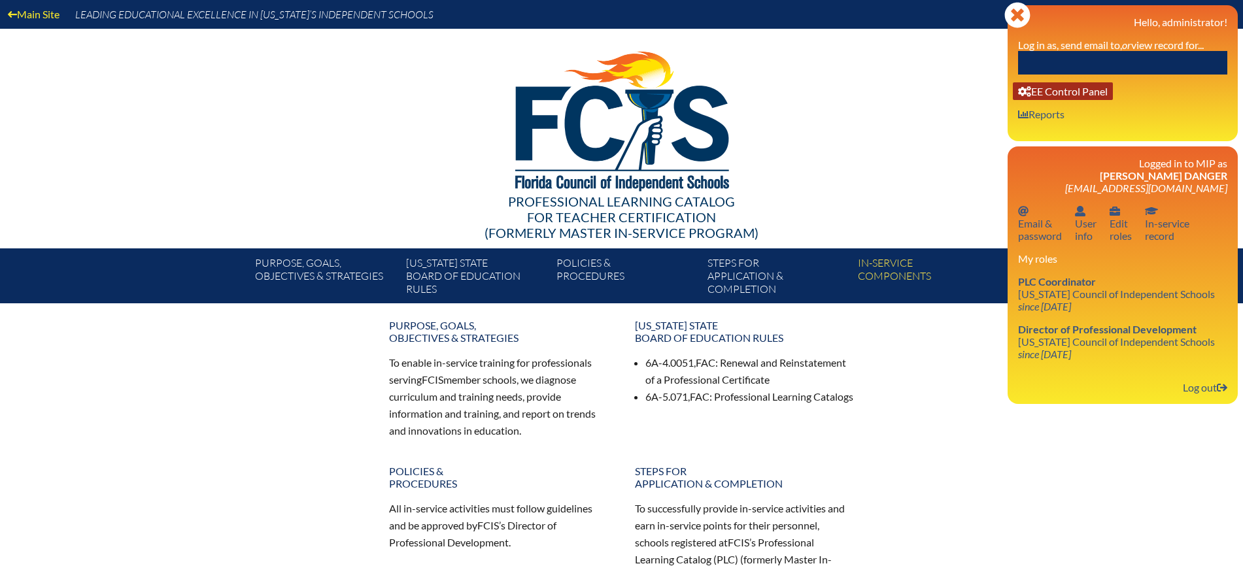
click at [1095, 87] on link "User info EE Control Panel" at bounding box center [1063, 91] width 100 height 18
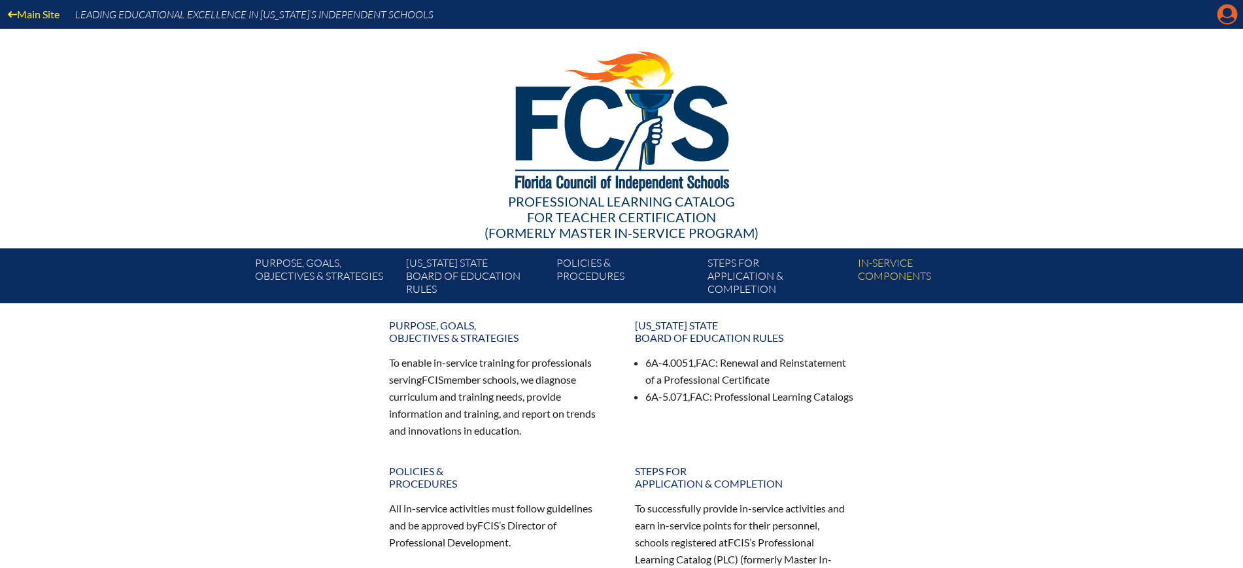
click at [1232, 10] on icon at bounding box center [1228, 15] width 20 height 20
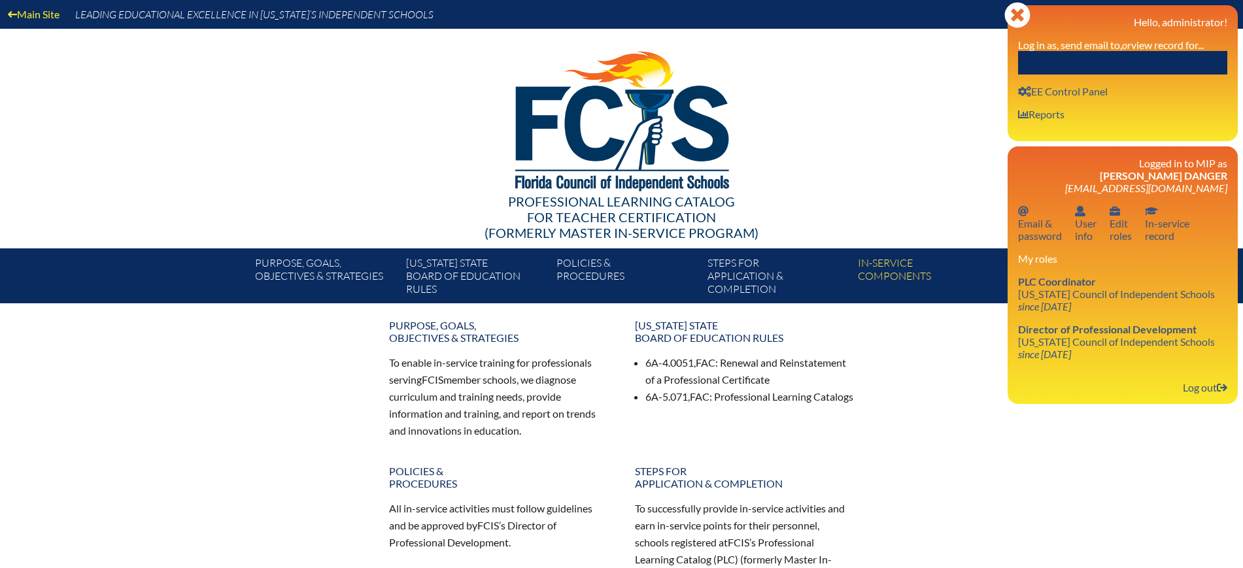
click at [1168, 81] on div "Close Manage Account Hello, administrator! Log in as, send email to, or view re…" at bounding box center [1123, 73] width 230 height 136
click at [1163, 67] on input "text" at bounding box center [1122, 63] width 209 height 24
paste input "[PERSON_NAME]"
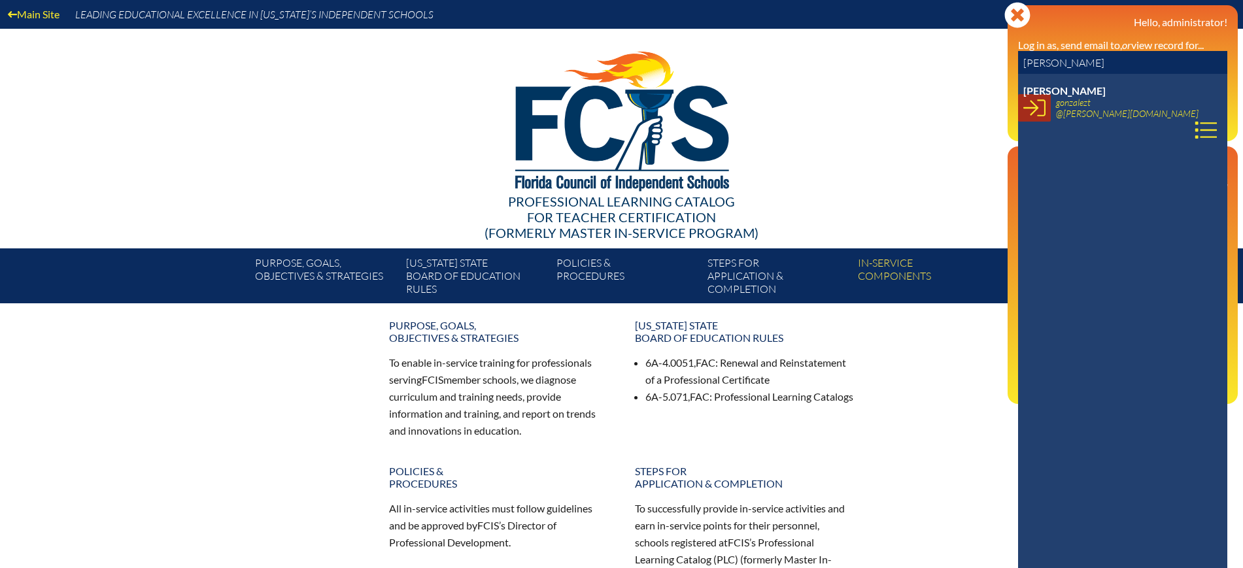
type input "[PERSON_NAME]"
click at [1035, 118] on icon at bounding box center [1035, 108] width 22 height 22
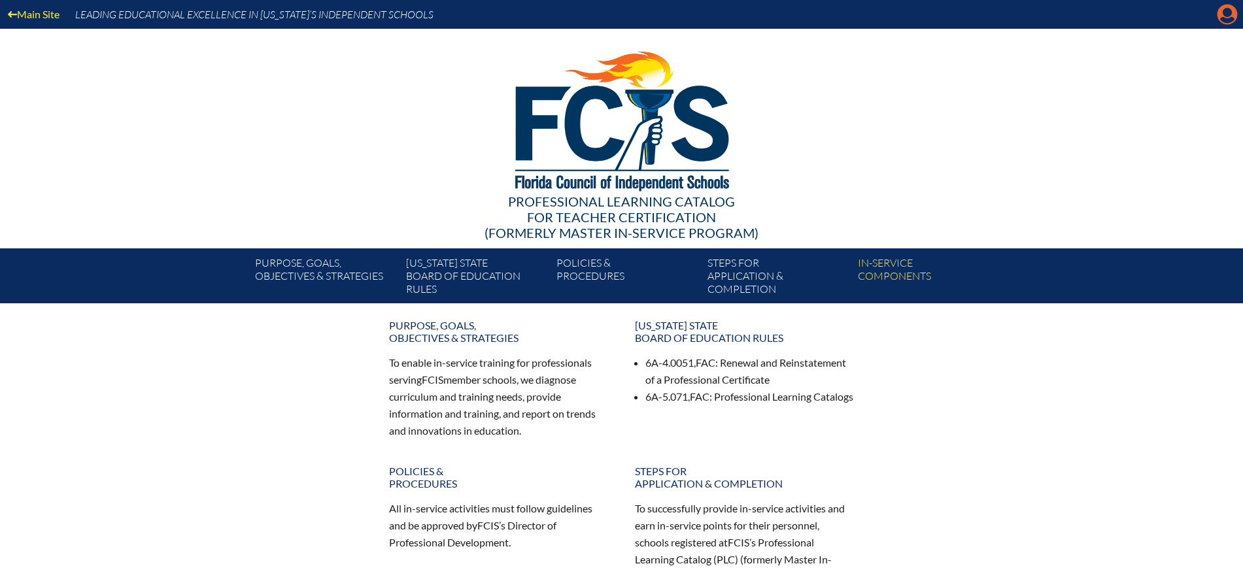
click at [1232, 12] on icon "Manage account" at bounding box center [1227, 14] width 21 height 21
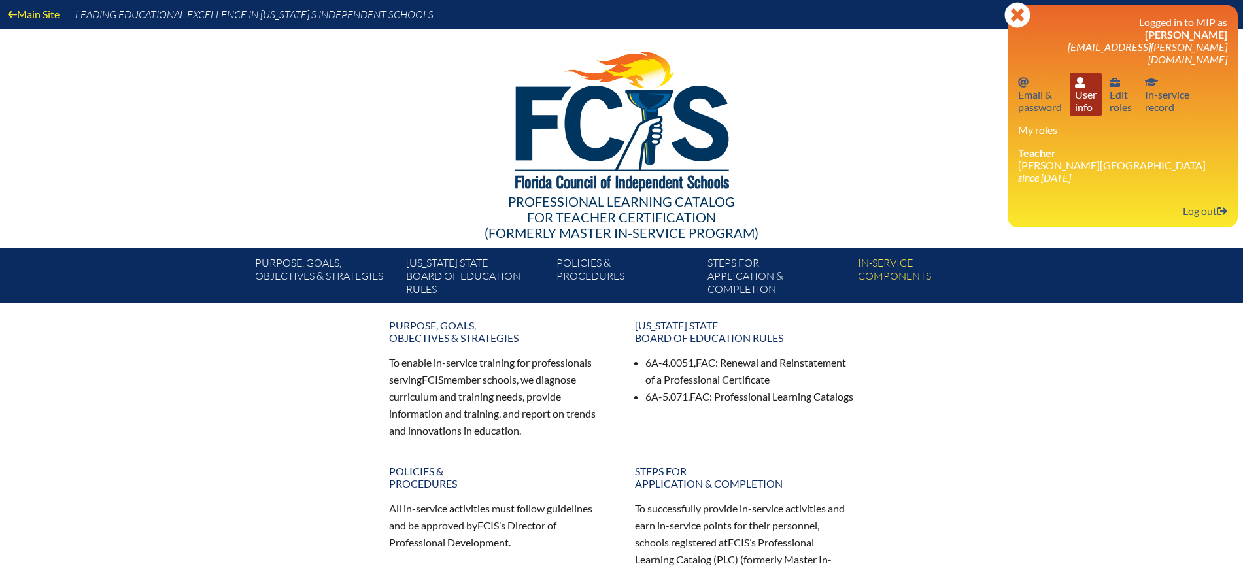
drag, startPoint x: 1086, startPoint y: 88, endPoint x: 1078, endPoint y: 97, distance: 12.1
click at [1086, 86] on link "User info User info" at bounding box center [1086, 94] width 32 height 43
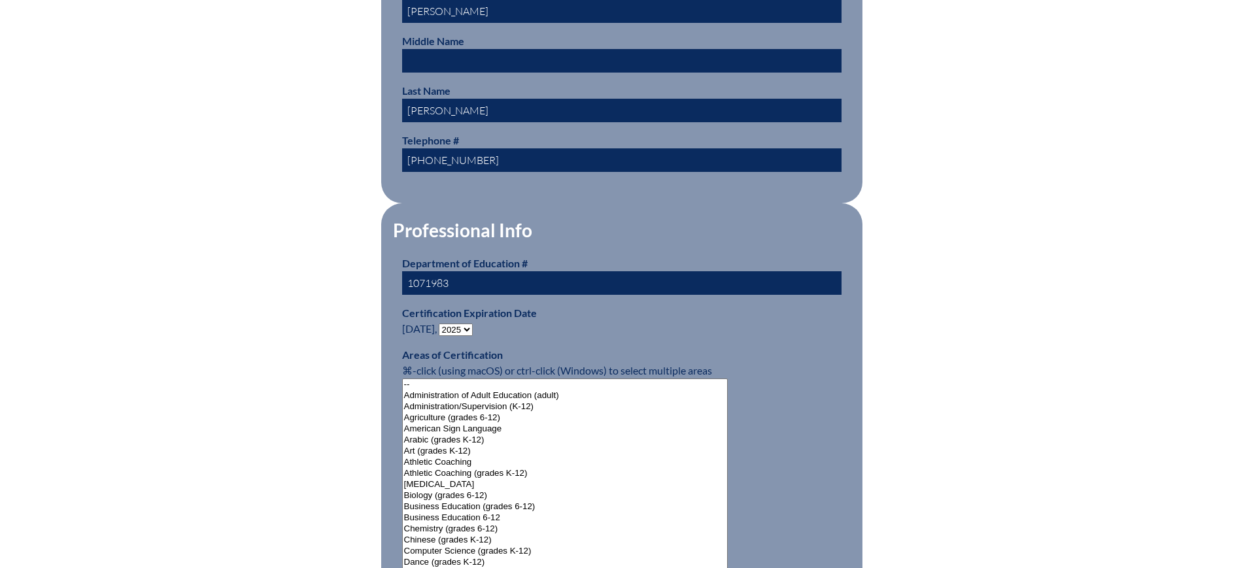
scroll to position [654, 0]
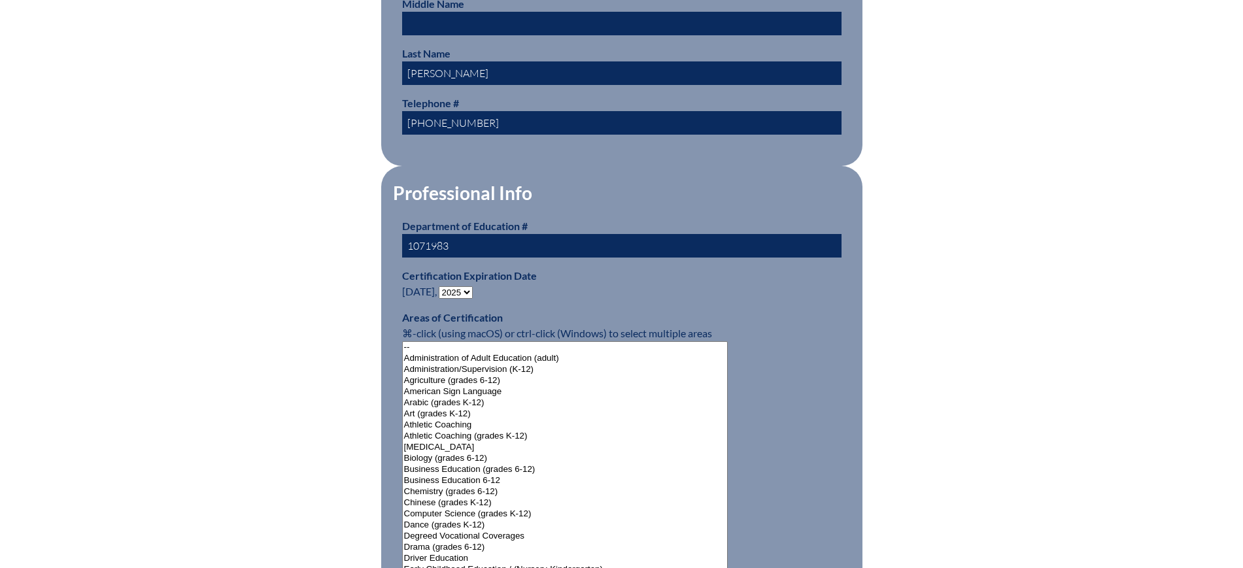
click at [457, 286] on select "- 2031 2030 2029 2028 2027 2026 2025 2024 2023 2022 2021 2020 2019 2018 2017 20…" at bounding box center [456, 292] width 34 height 12
select select "2030"
click at [441, 286] on select "- 2031 2030 2029 2028 2027 2026 2025 2024 2023 2022 2021 2020 2019 2018 2017 20…" at bounding box center [456, 292] width 34 height 12
click at [254, 131] on div "User Info Please enter your name as it appears on your Department of Education …" at bounding box center [621, 562] width 735 height 1742
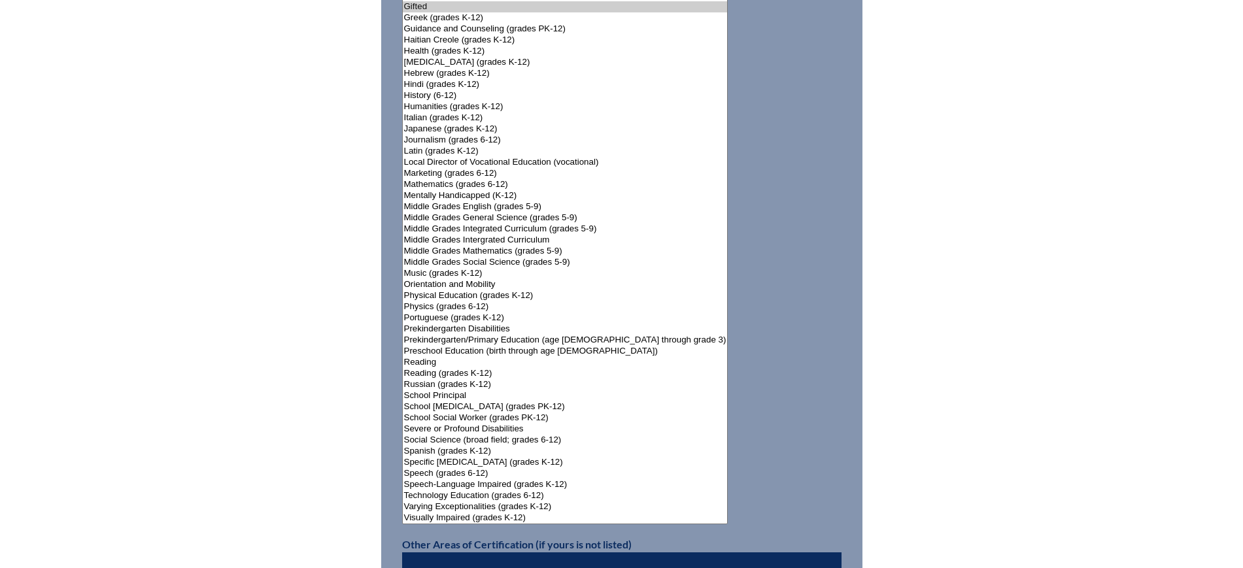
scroll to position [1553, 0]
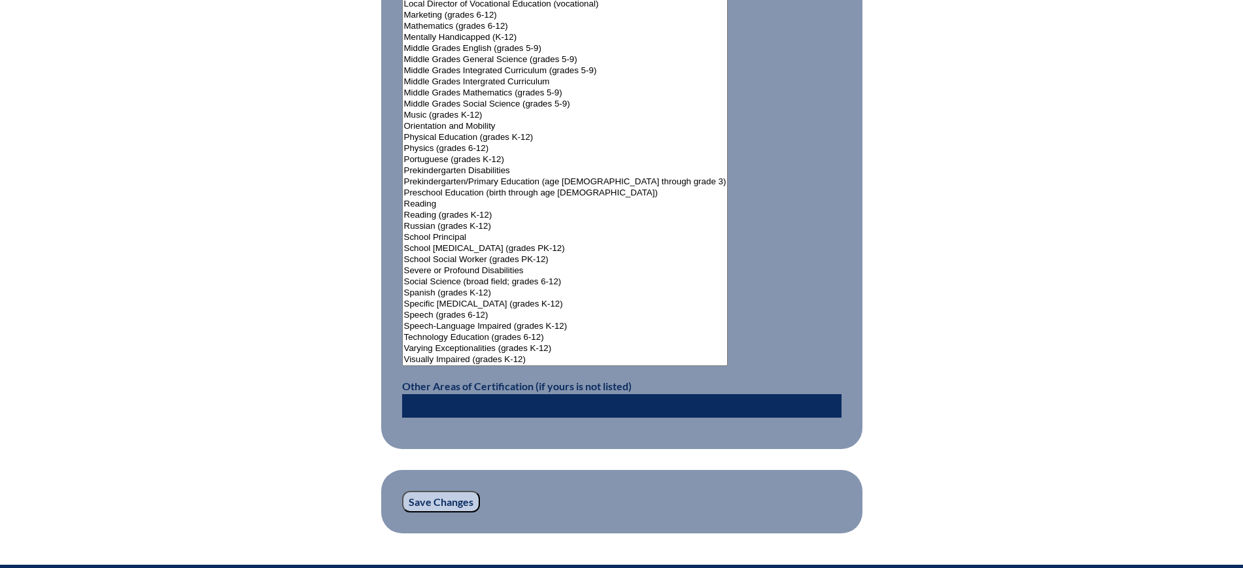
click at [447, 492] on input "Save Changes" at bounding box center [441, 502] width 78 height 22
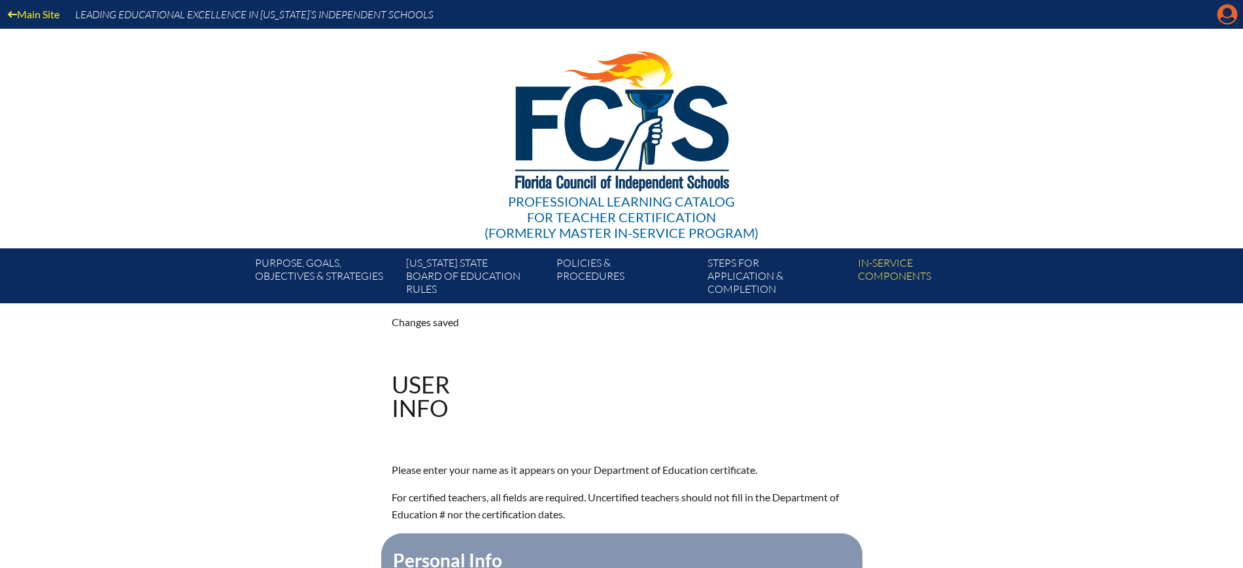
click at [1234, 12] on icon at bounding box center [1228, 15] width 20 height 20
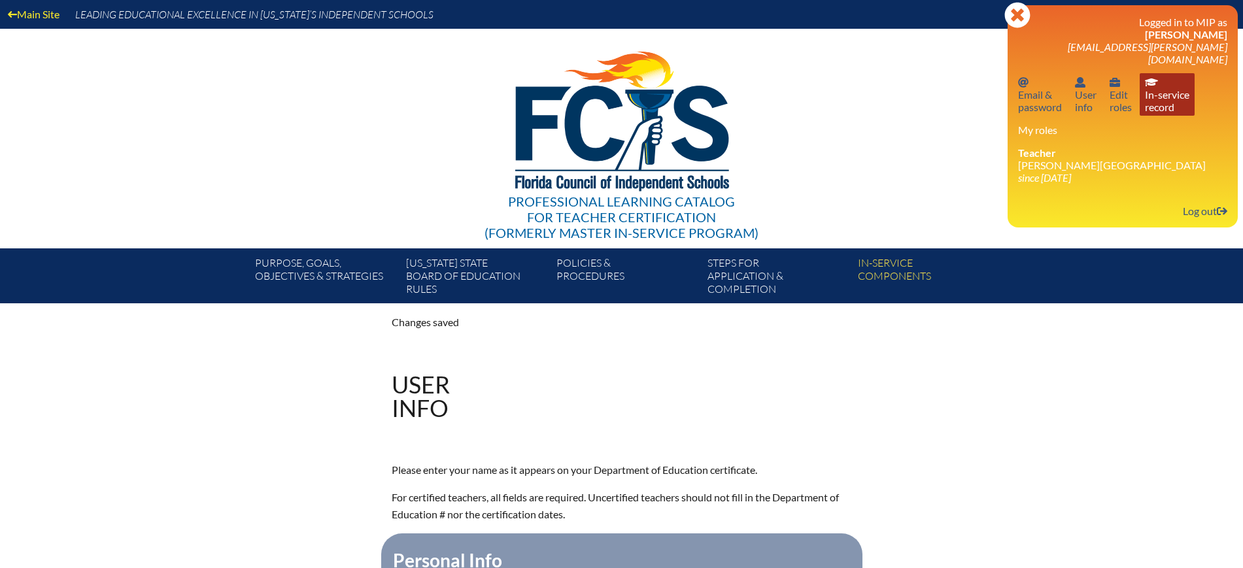
click at [1168, 91] on link "In-service record In-service record" at bounding box center [1167, 94] width 55 height 43
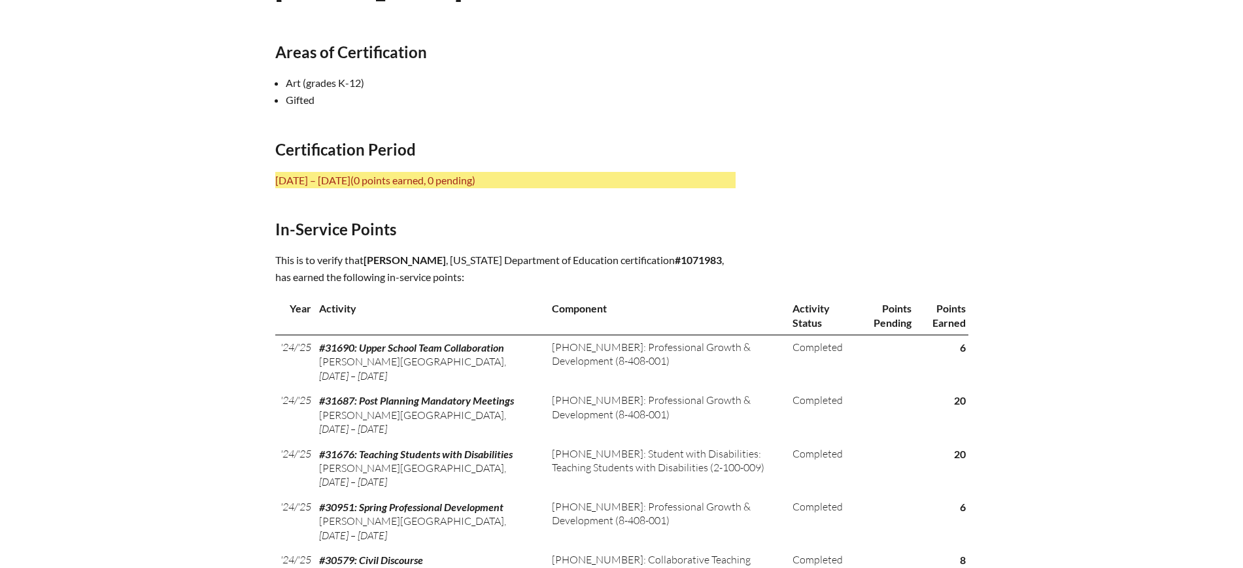
scroll to position [572, 0]
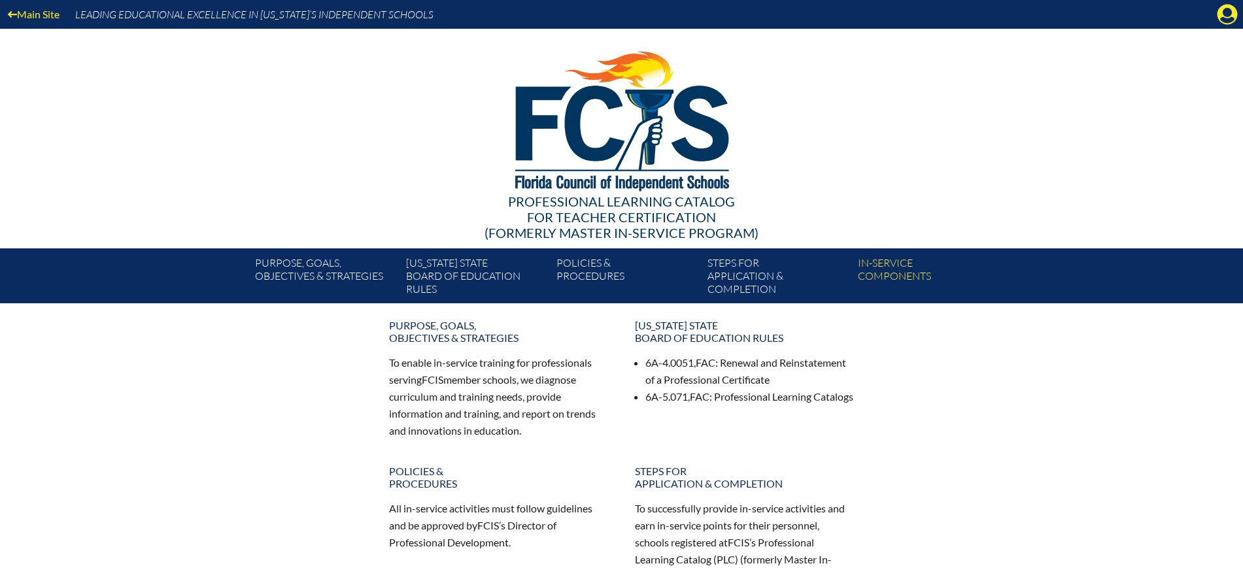
click at [1231, 16] on icon at bounding box center [1228, 15] width 20 height 20
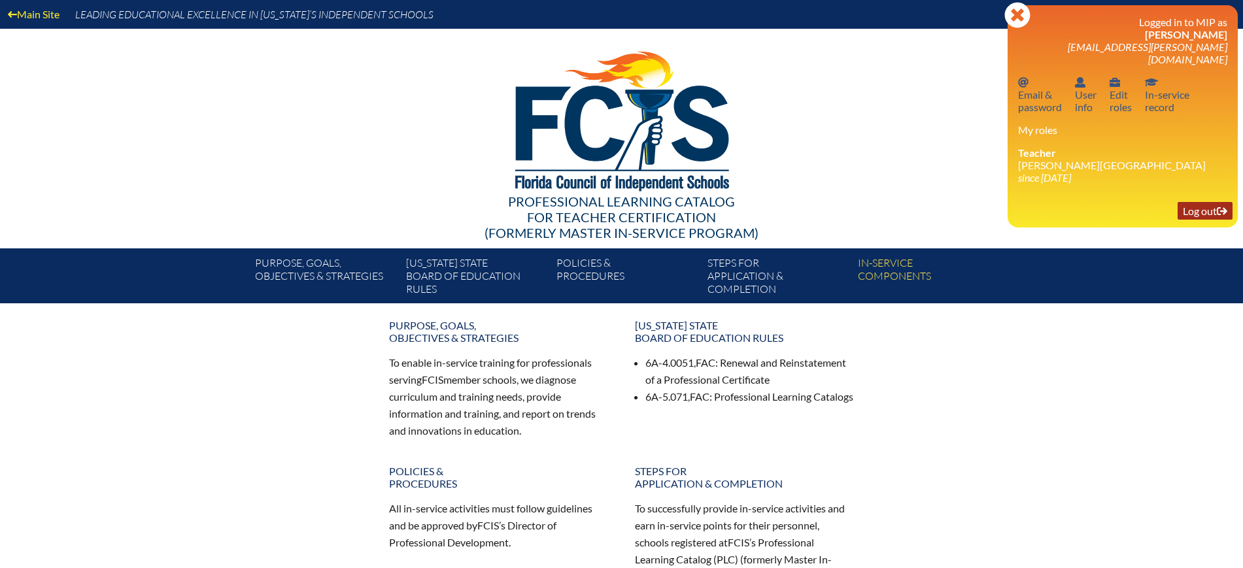
click at [1190, 202] on link "Log out Log out" at bounding box center [1205, 211] width 55 height 18
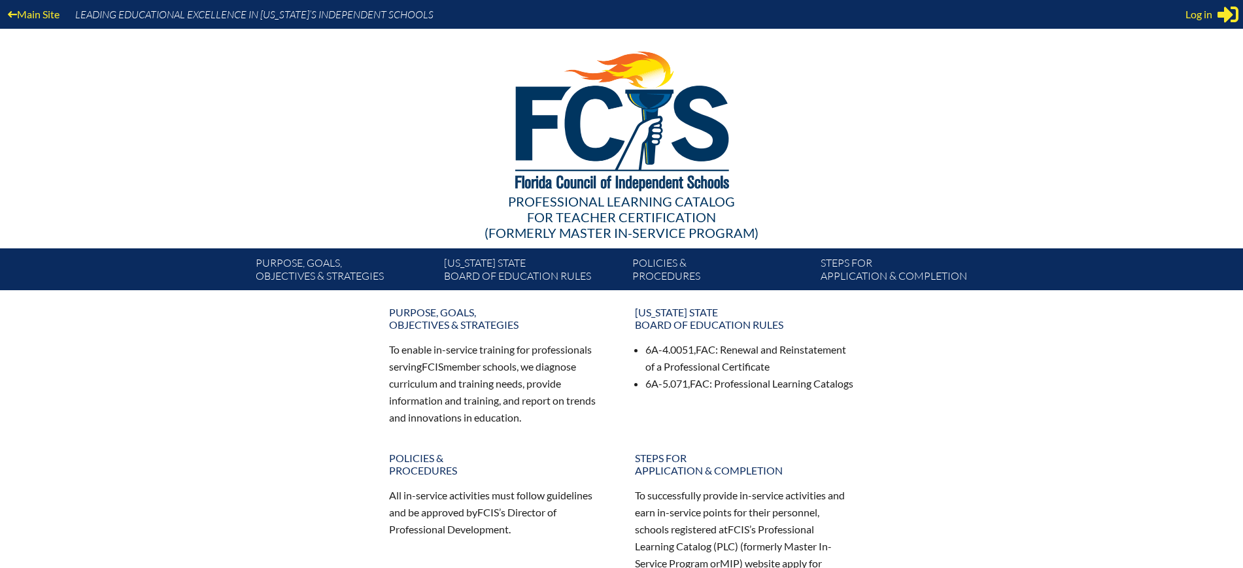
type input "[EMAIL_ADDRESS][DOMAIN_NAME]"
click at [1181, 7] on div "Main Site Leading Educational Excellence in [US_STATE]’s Independent Schools" at bounding box center [621, 14] width 1243 height 29
click at [1200, 12] on span "Log in" at bounding box center [1199, 15] width 27 height 16
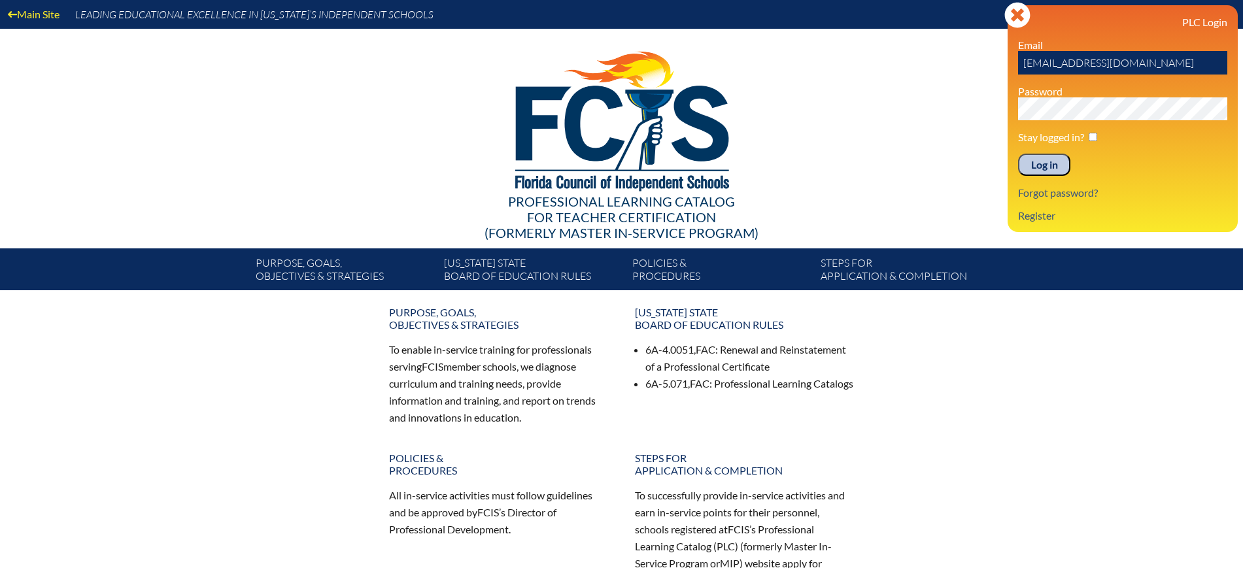
click at [1058, 162] on input "Log in" at bounding box center [1044, 165] width 52 height 22
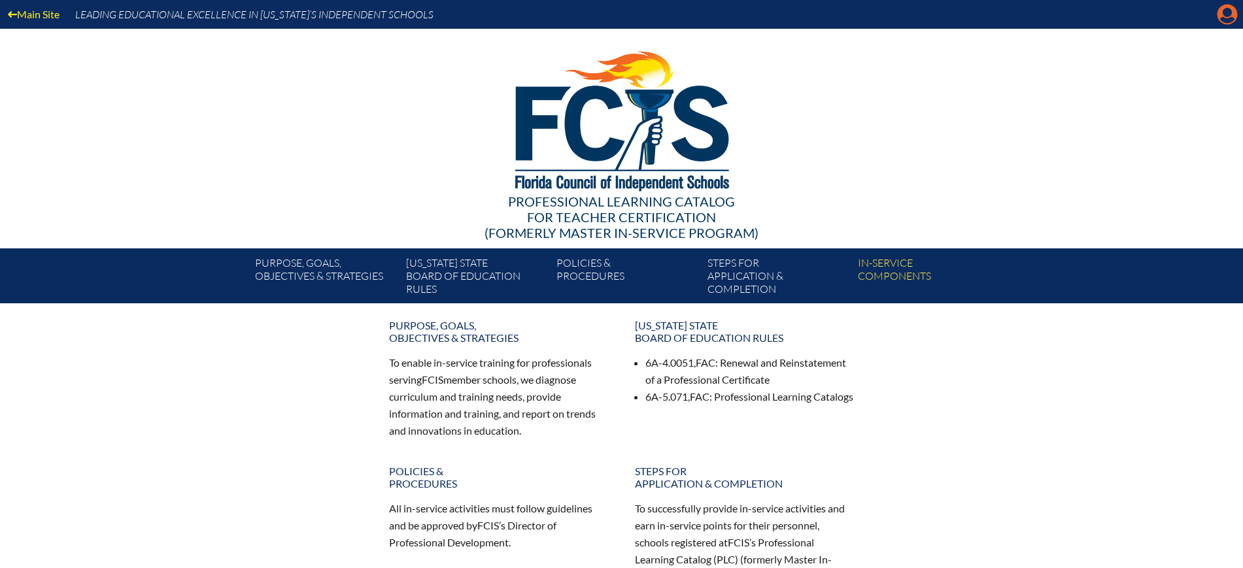
click at [1229, 11] on icon "Manage Account" at bounding box center [1227, 14] width 21 height 21
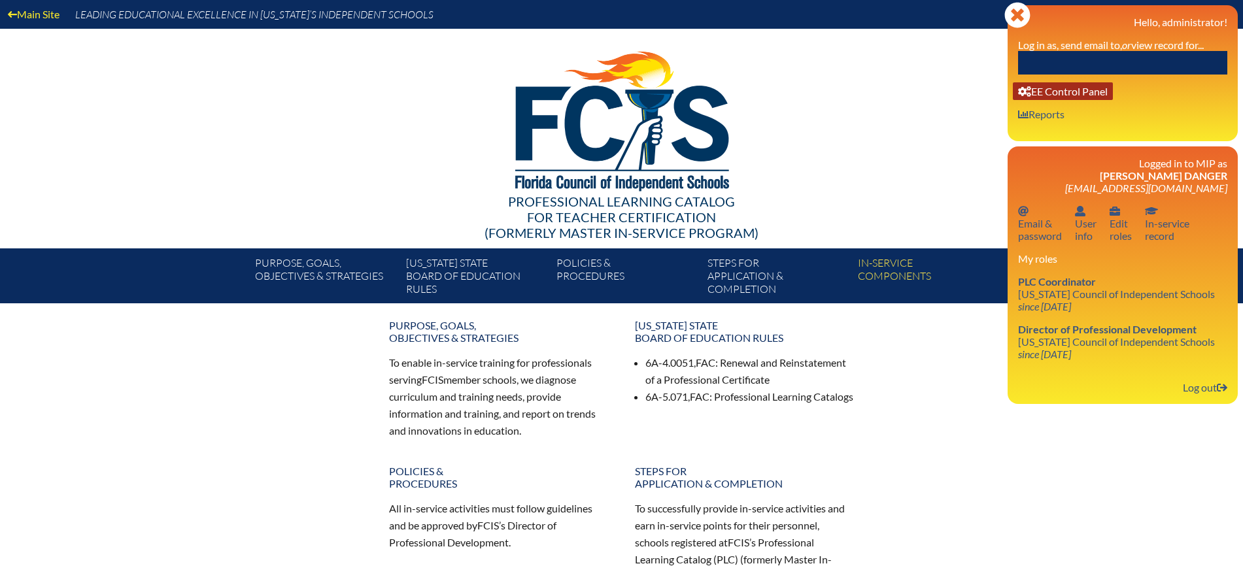
click at [1075, 85] on link "User info EE Control Panel" at bounding box center [1063, 91] width 100 height 18
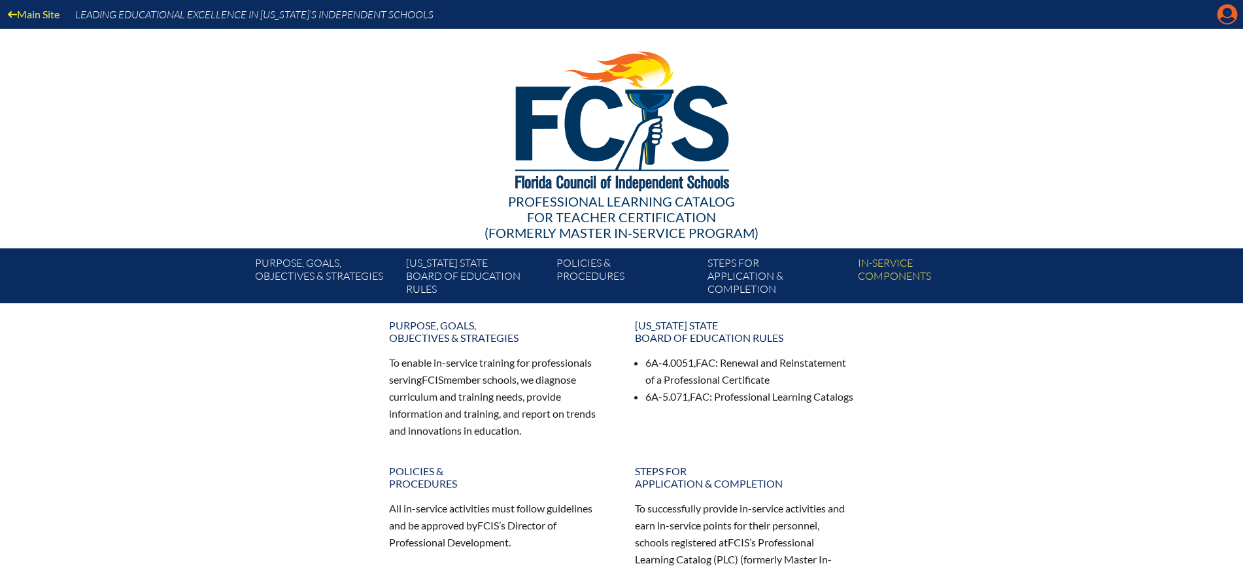
click at [1222, 15] on icon at bounding box center [1228, 15] width 20 height 20
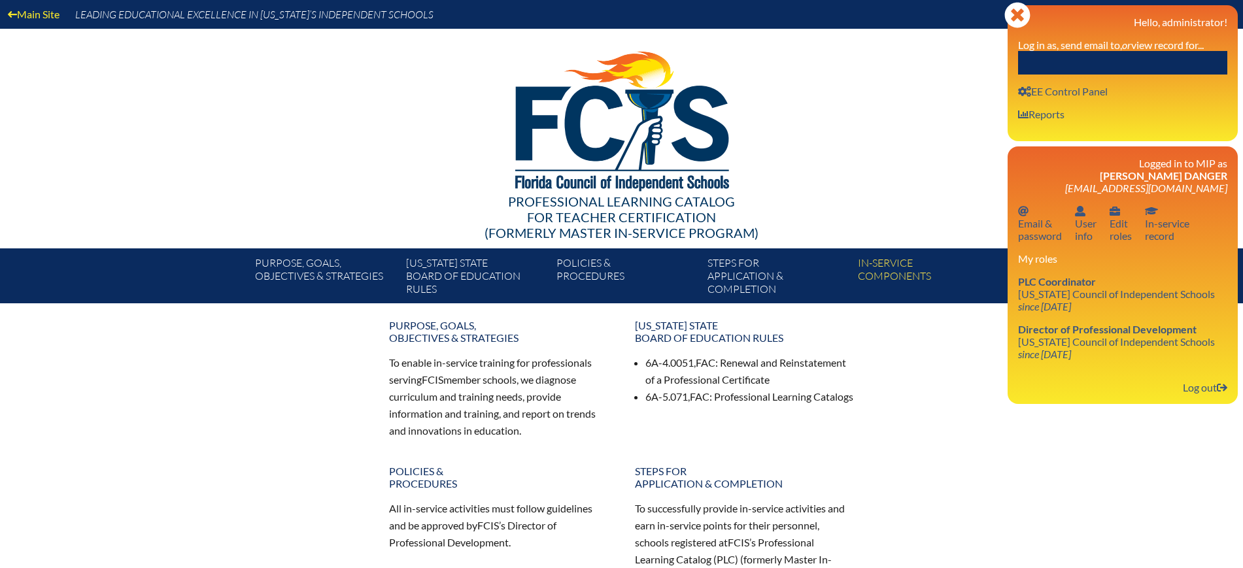
click at [1169, 57] on input "text" at bounding box center [1122, 63] width 209 height 24
paste input "[PERSON_NAME]."
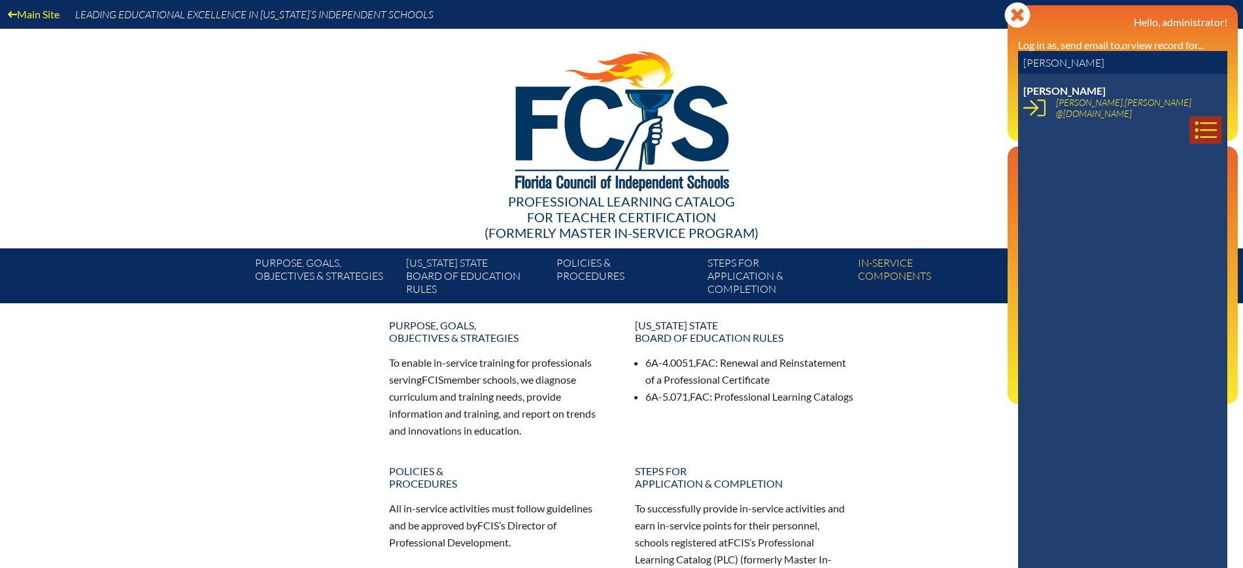
type input "[PERSON_NAME]"
click at [1190, 116] on link at bounding box center [1206, 129] width 33 height 27
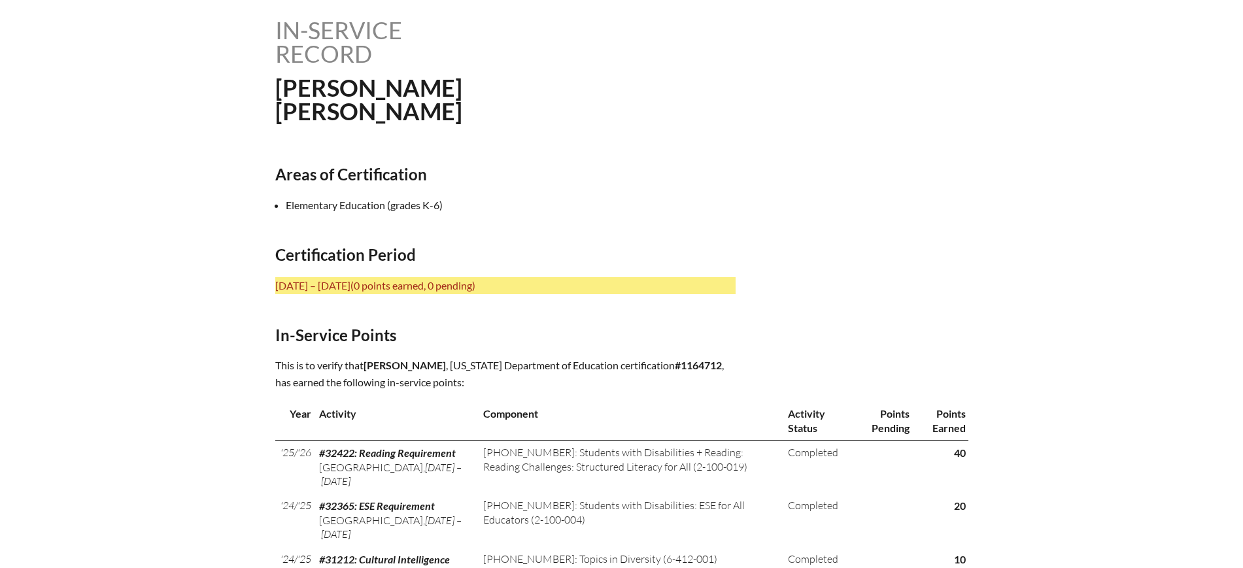
scroll to position [491, 0]
